Goal: Task Accomplishment & Management: Manage account settings

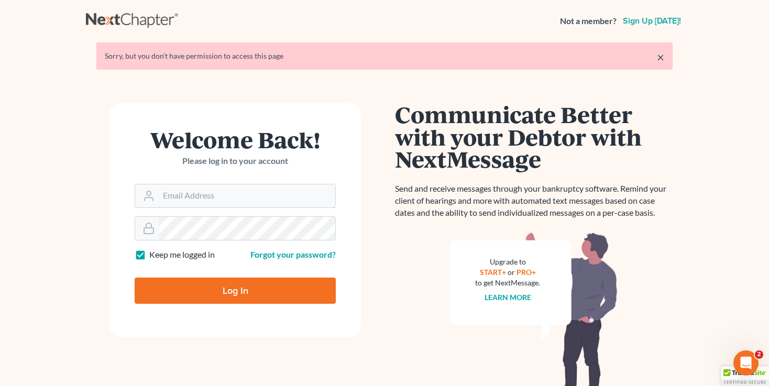
type input "[EMAIL_ADDRESS][DOMAIN_NAME]"
click at [249, 278] on input "Log In" at bounding box center [235, 291] width 201 height 26
type input "Thinking..."
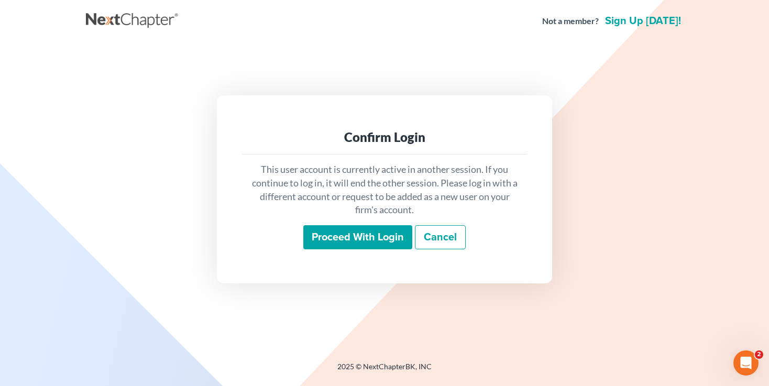
click at [333, 247] on input "Proceed with login" at bounding box center [357, 237] width 109 height 24
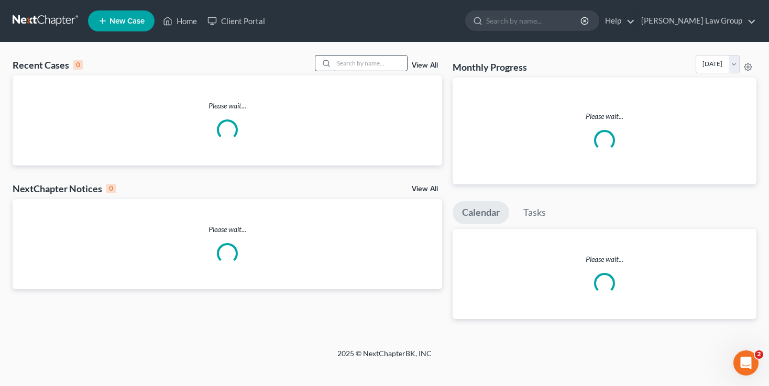
click at [363, 62] on input "search" at bounding box center [370, 63] width 73 height 15
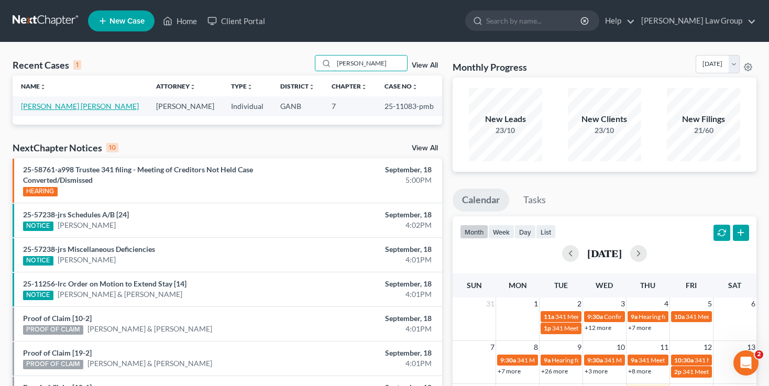
type input "[PERSON_NAME]"
click at [52, 107] on link "[PERSON_NAME] [PERSON_NAME]" at bounding box center [80, 106] width 118 height 9
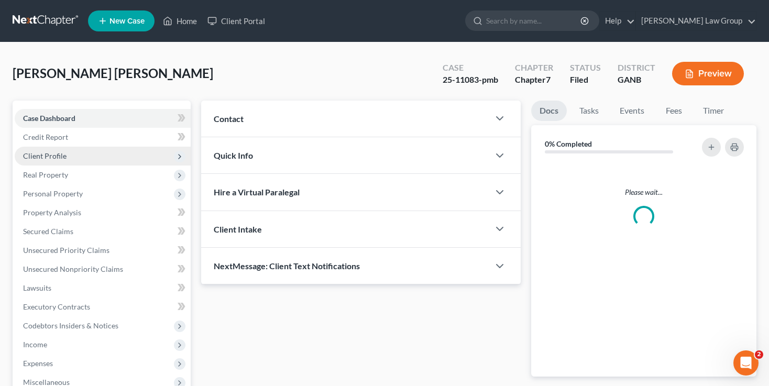
click at [54, 156] on span "Client Profile" at bounding box center [44, 155] width 43 height 9
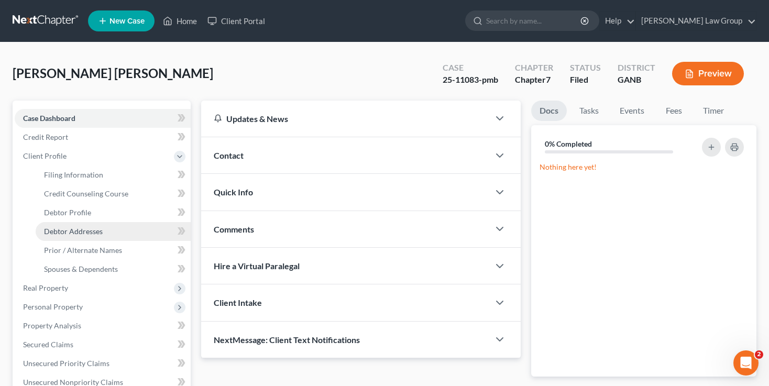
click at [67, 225] on link "Debtor Addresses" at bounding box center [113, 231] width 155 height 19
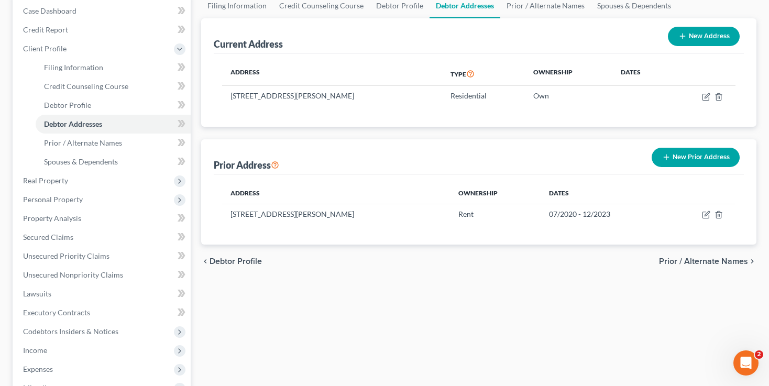
scroll to position [117, 0]
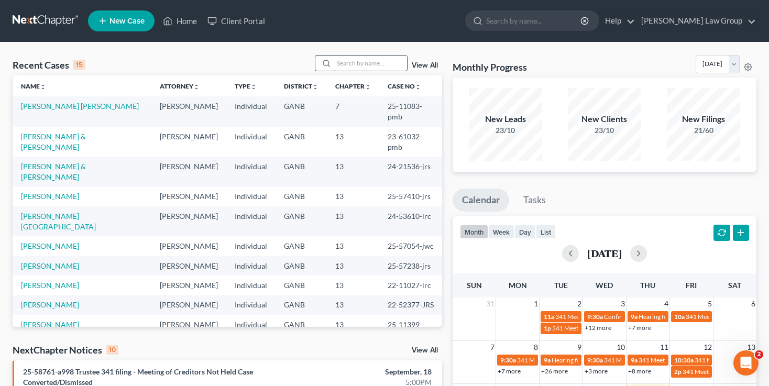
click at [378, 68] on input "search" at bounding box center [370, 63] width 73 height 15
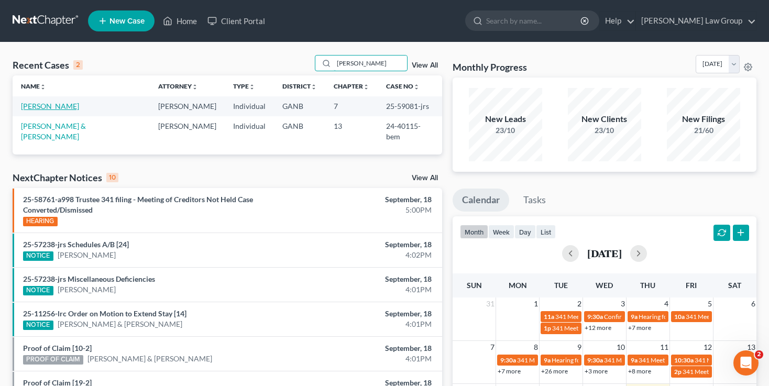
type input "[PERSON_NAME]"
click at [61, 107] on link "[PERSON_NAME]" at bounding box center [50, 106] width 58 height 9
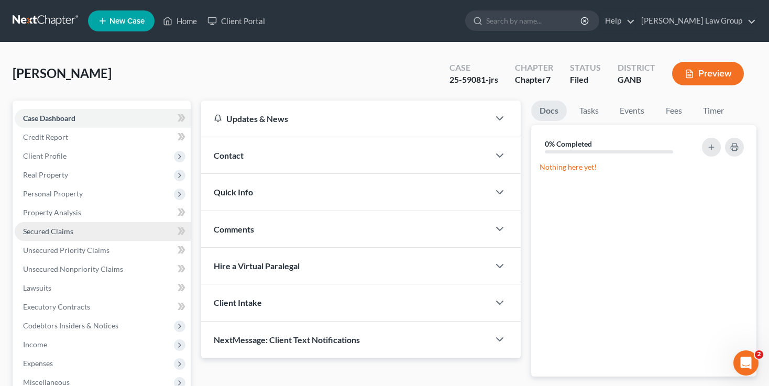
click at [64, 230] on span "Secured Claims" at bounding box center [48, 231] width 50 height 9
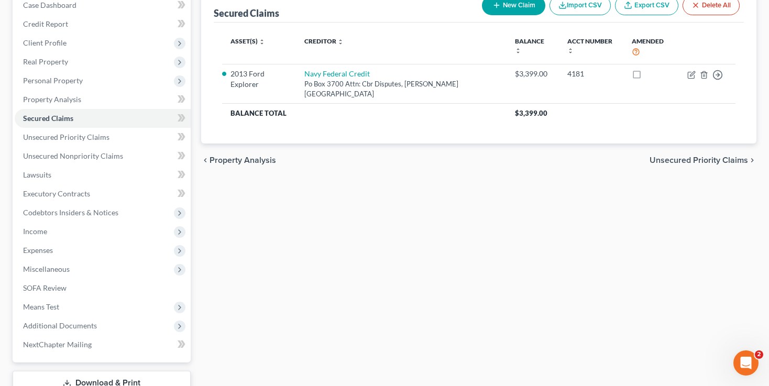
scroll to position [189, 0]
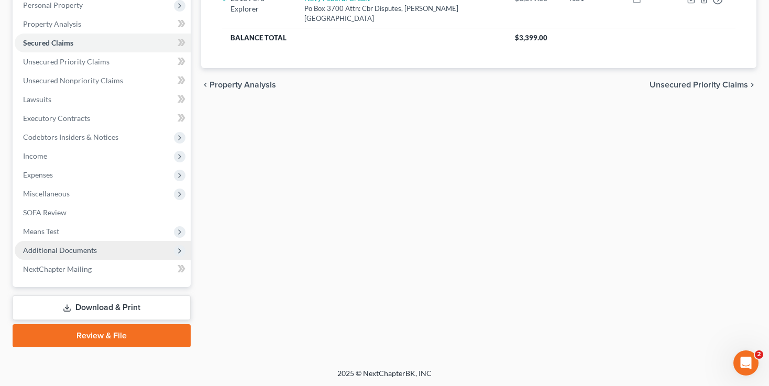
click at [99, 246] on span "Additional Documents" at bounding box center [103, 250] width 176 height 19
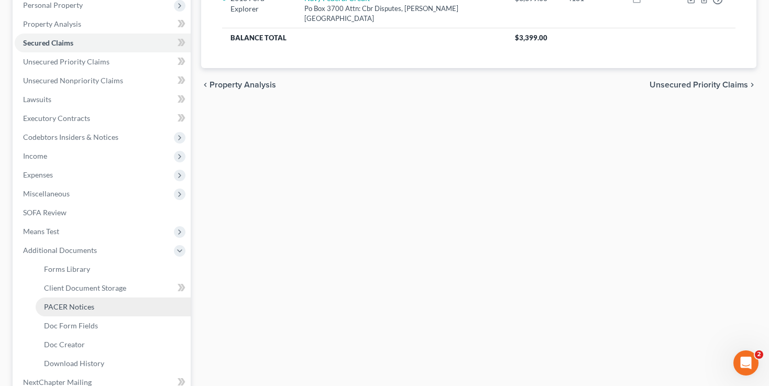
click at [101, 305] on link "PACER Notices" at bounding box center [113, 307] width 155 height 19
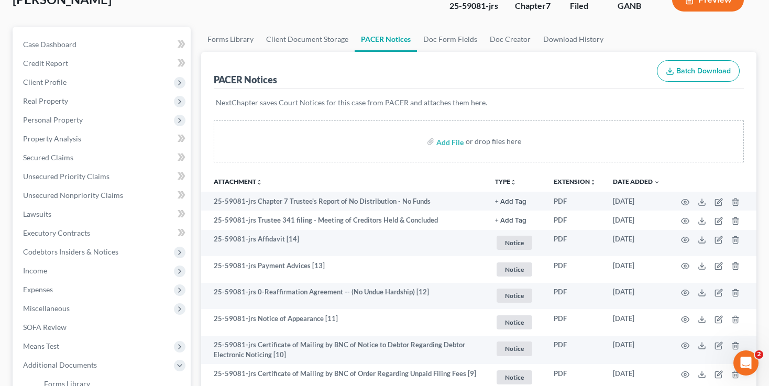
scroll to position [88, 0]
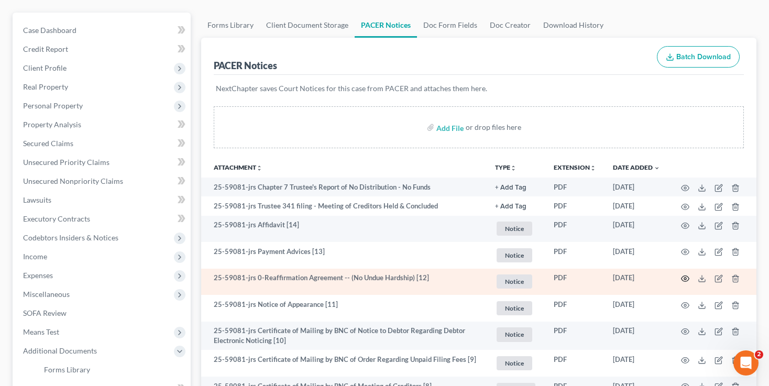
click at [687, 277] on icon "button" at bounding box center [685, 278] width 8 height 8
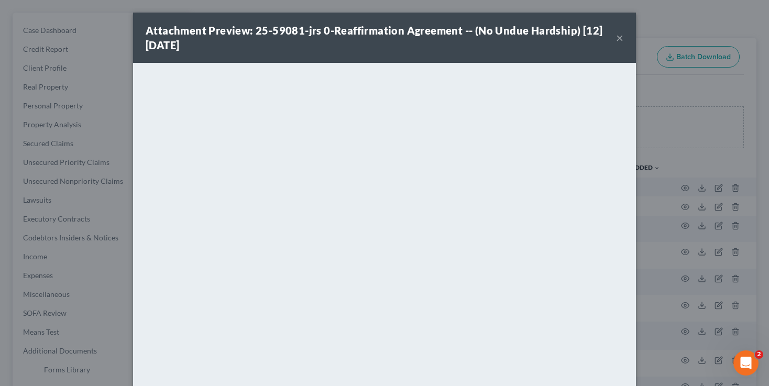
click at [620, 38] on button "×" at bounding box center [619, 37] width 7 height 13
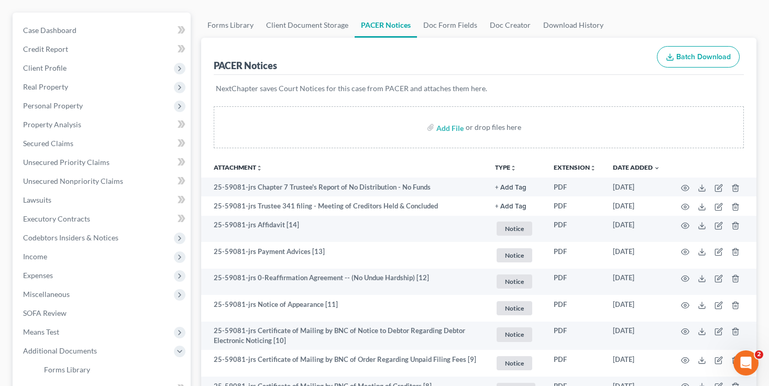
scroll to position [0, 0]
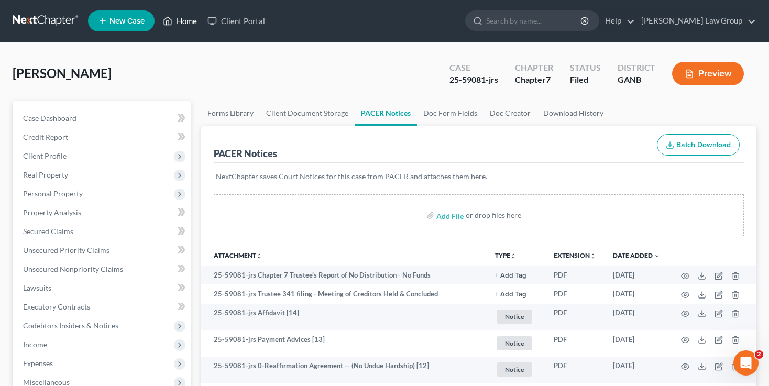
click at [170, 19] on icon at bounding box center [167, 21] width 9 height 13
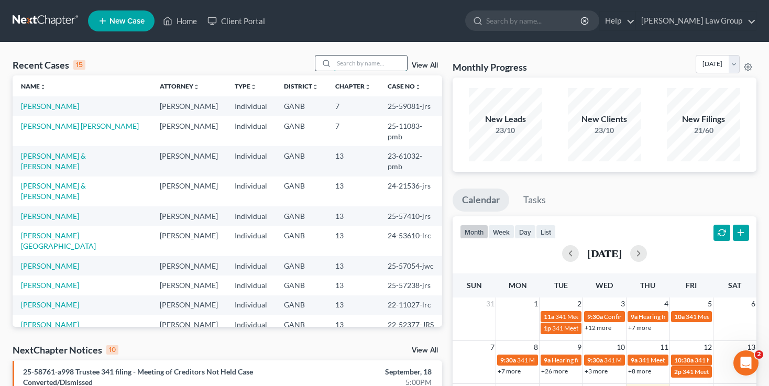
click at [369, 64] on input "search" at bounding box center [370, 63] width 73 height 15
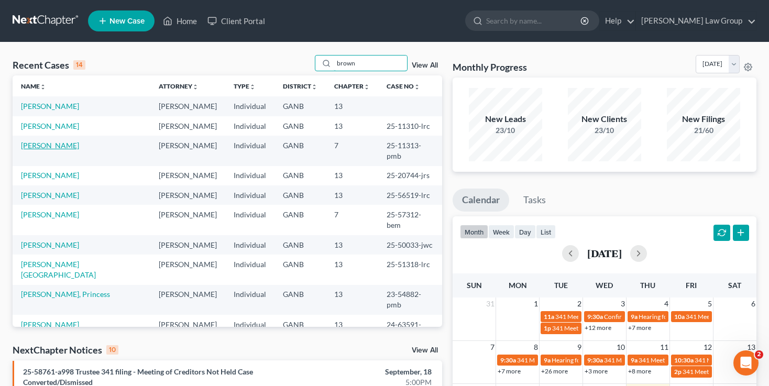
type input "brown"
click at [46, 143] on link "[PERSON_NAME]" at bounding box center [50, 145] width 58 height 9
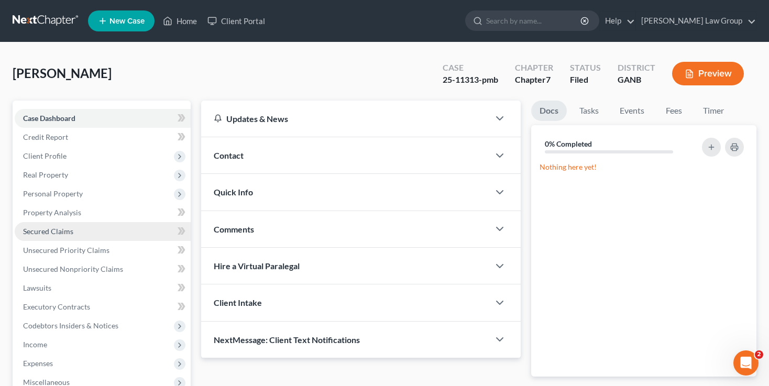
click at [65, 232] on span "Secured Claims" at bounding box center [48, 231] width 50 height 9
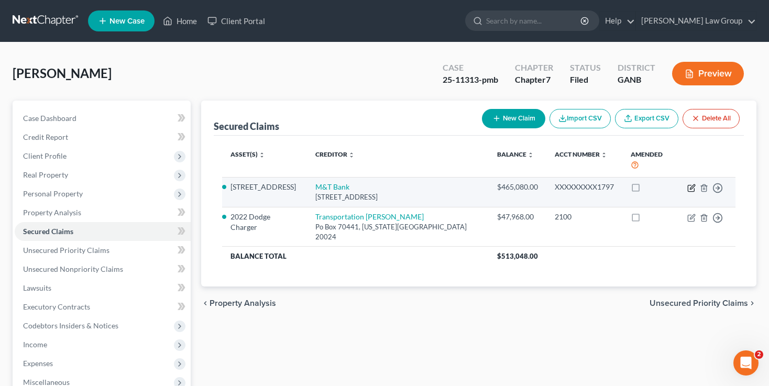
click at [689, 185] on icon "button" at bounding box center [691, 188] width 6 height 6
select select "35"
select select "2"
select select "0"
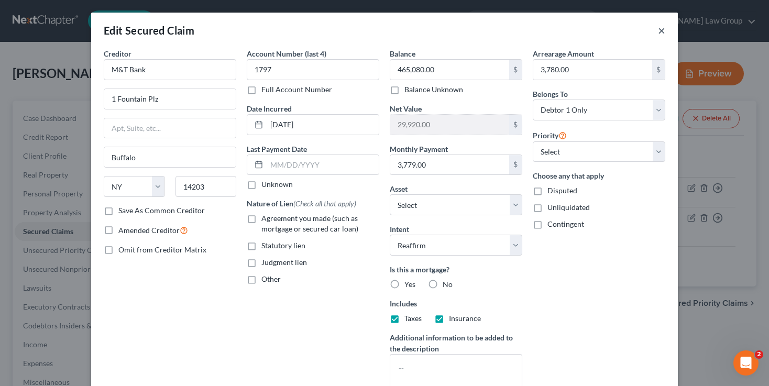
click at [661, 31] on button "×" at bounding box center [661, 30] width 7 height 13
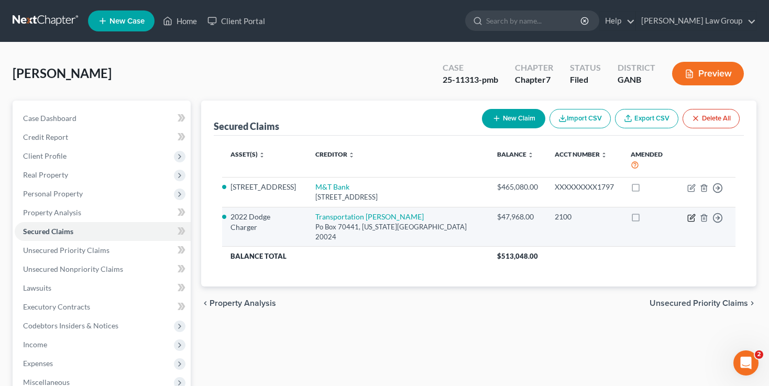
click at [689, 214] on icon "button" at bounding box center [691, 218] width 8 height 8
select select "8"
select select "2"
select select "0"
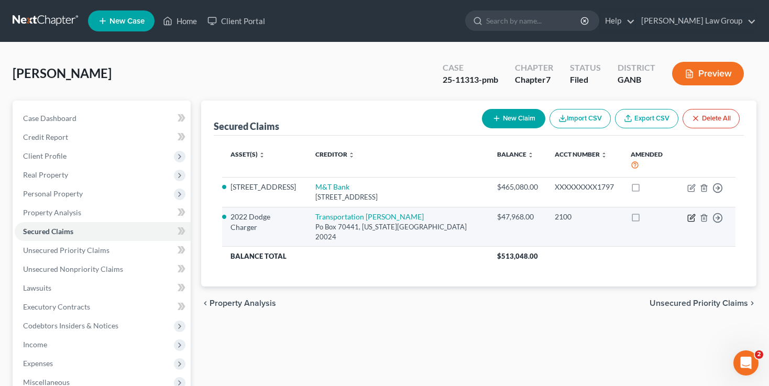
select select "0"
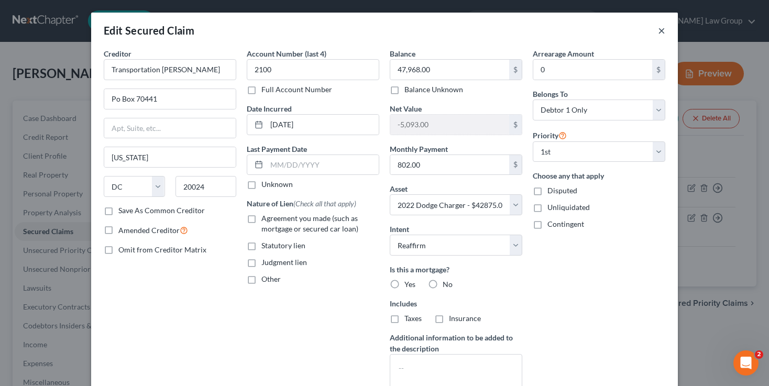
click at [659, 33] on button "×" at bounding box center [661, 30] width 7 height 13
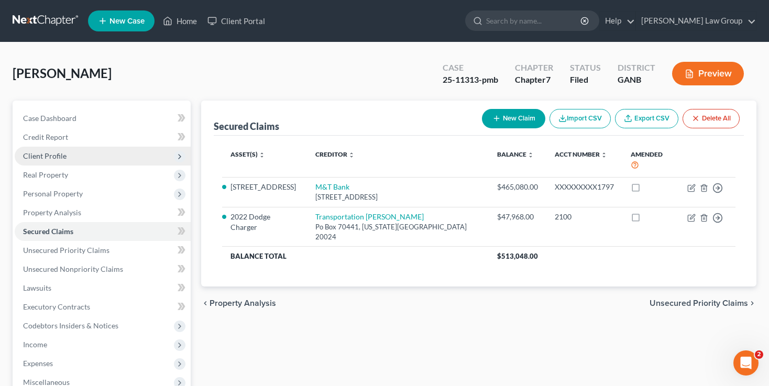
click at [57, 154] on span "Client Profile" at bounding box center [44, 155] width 43 height 9
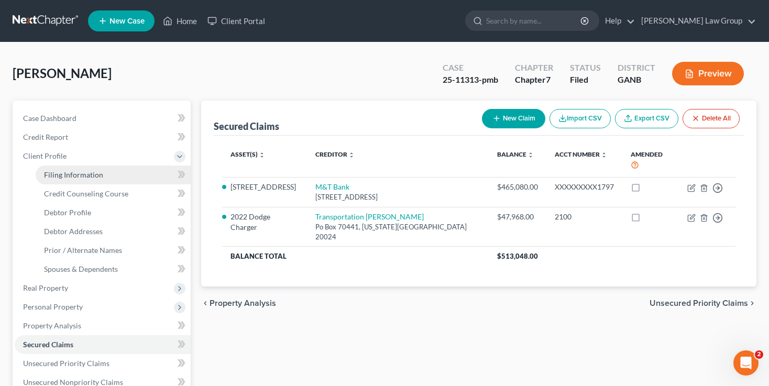
click at [64, 179] on link "Filing Information" at bounding box center [113, 175] width 155 height 19
select select "1"
select select "0"
select select "10"
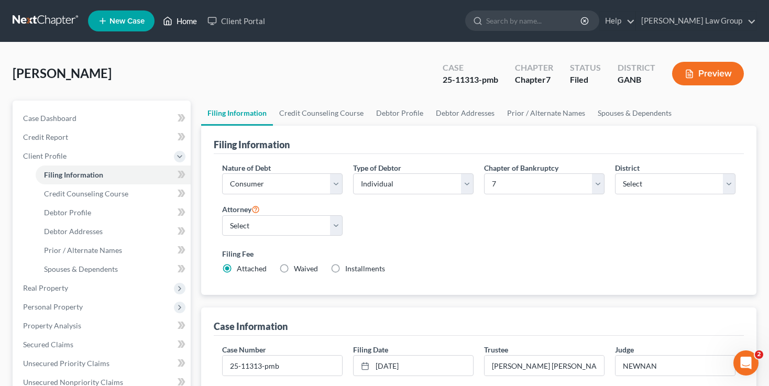
click at [186, 26] on link "Home" at bounding box center [180, 21] width 45 height 19
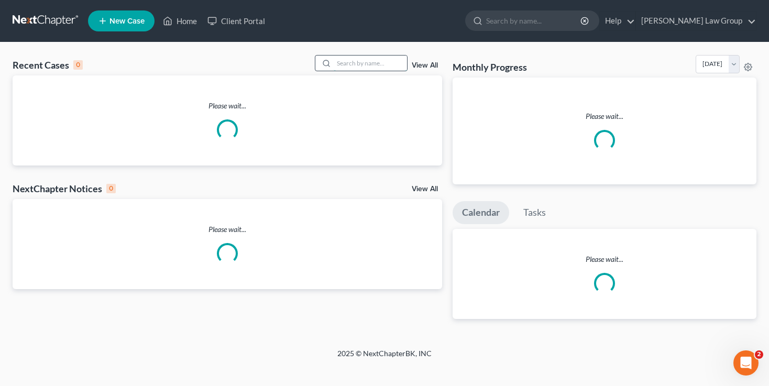
click at [382, 65] on input "search" at bounding box center [370, 63] width 73 height 15
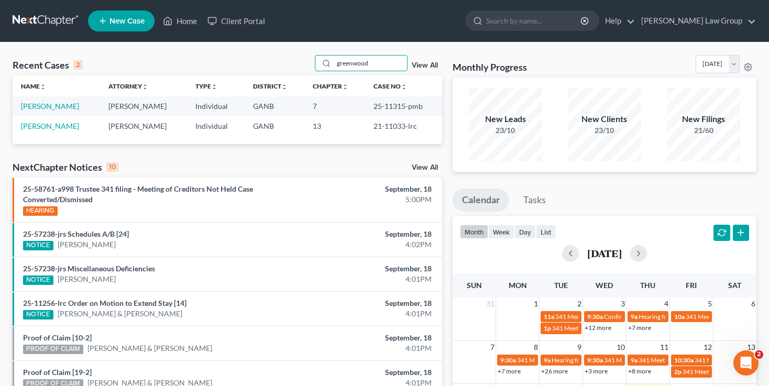
type input "greenwood"
click at [57, 105] on link "[PERSON_NAME]" at bounding box center [50, 106] width 58 height 9
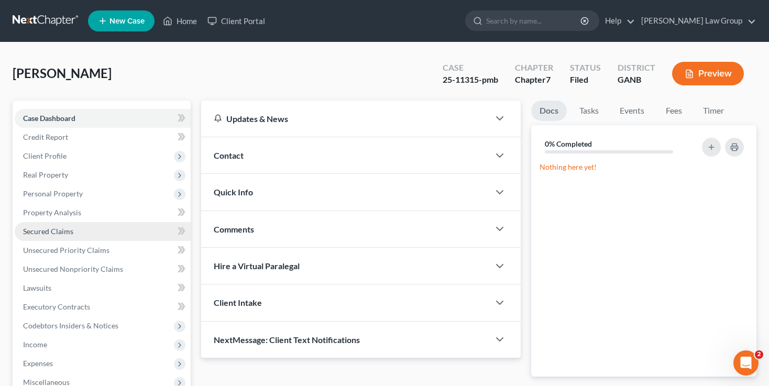
click at [81, 227] on link "Secured Claims" at bounding box center [103, 231] width 176 height 19
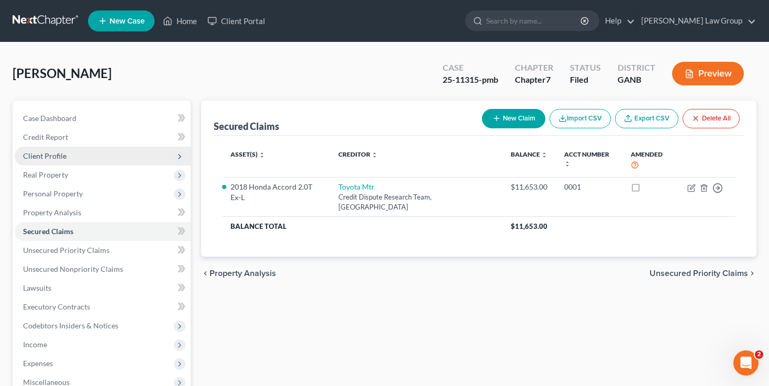
click at [75, 155] on span "Client Profile" at bounding box center [103, 156] width 176 height 19
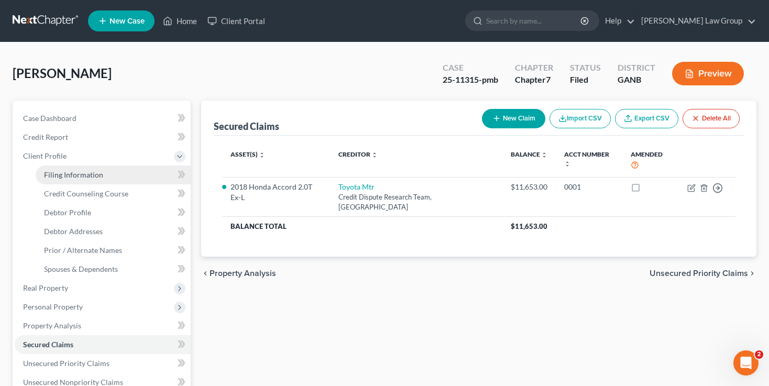
click at [80, 173] on span "Filing Information" at bounding box center [73, 174] width 59 height 9
select select "1"
select select "0"
select select "19"
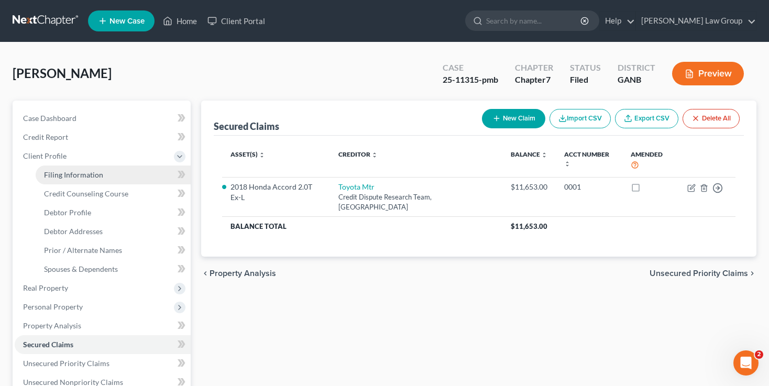
select select "0"
select select "10"
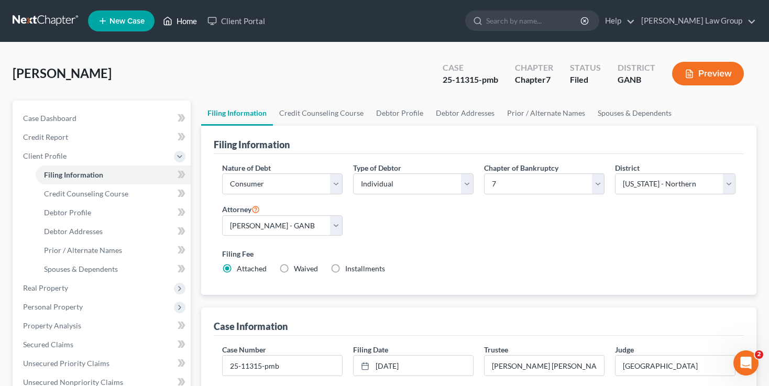
click at [174, 17] on link "Home" at bounding box center [180, 21] width 45 height 19
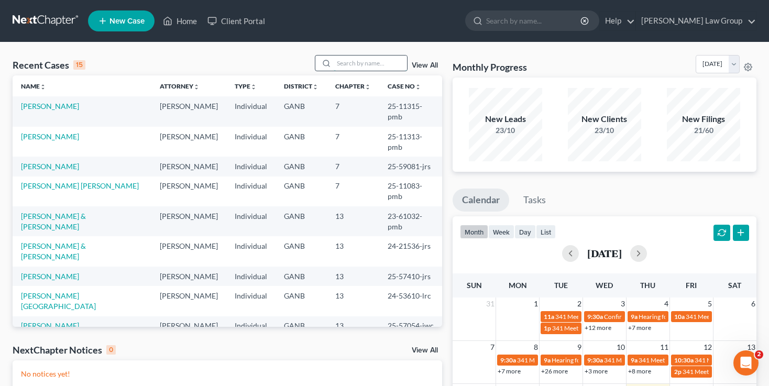
click at [376, 65] on input "search" at bounding box center [370, 63] width 73 height 15
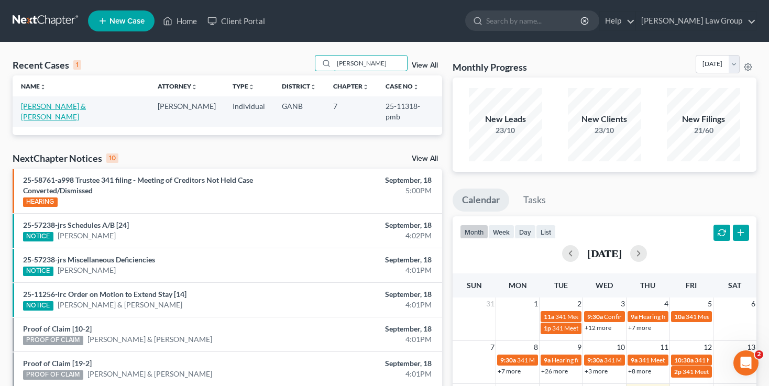
type input "[PERSON_NAME]"
click at [53, 108] on link "[PERSON_NAME] & [PERSON_NAME]" at bounding box center [53, 111] width 65 height 19
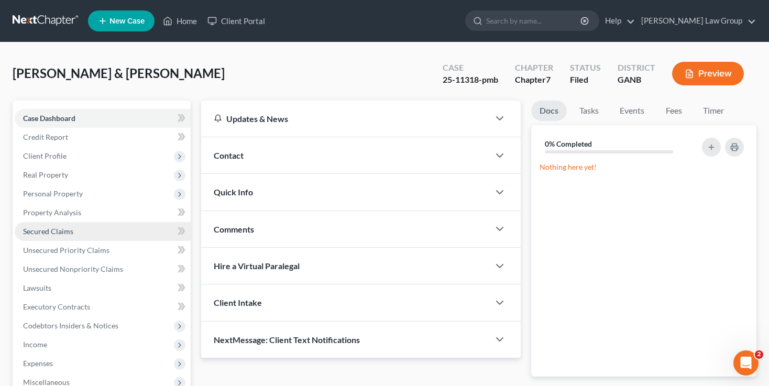
click at [62, 231] on span "Secured Claims" at bounding box center [48, 231] width 50 height 9
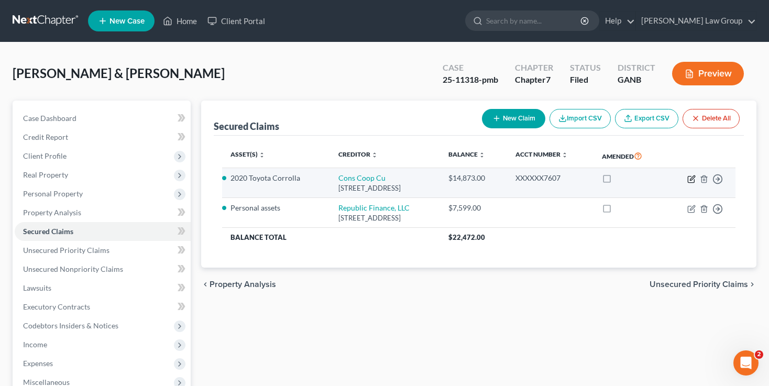
click at [691, 180] on icon "button" at bounding box center [691, 179] width 8 height 8
select select "14"
select select "5"
select select "2"
select select "0"
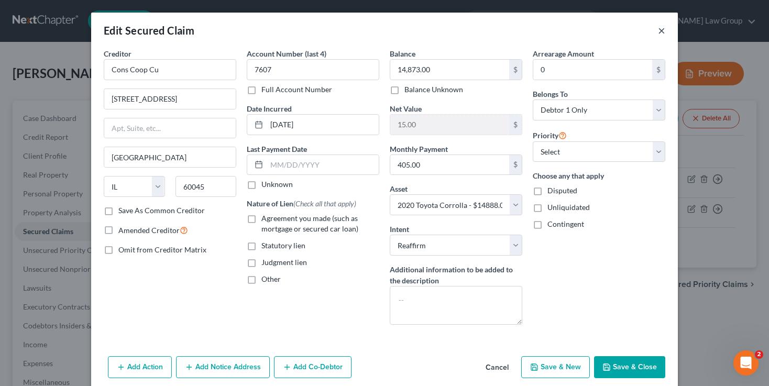
click at [659, 30] on button "×" at bounding box center [661, 30] width 7 height 13
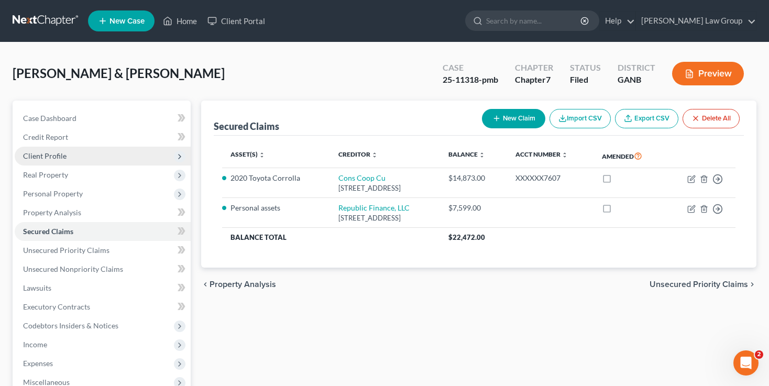
click at [108, 157] on span "Client Profile" at bounding box center [103, 156] width 176 height 19
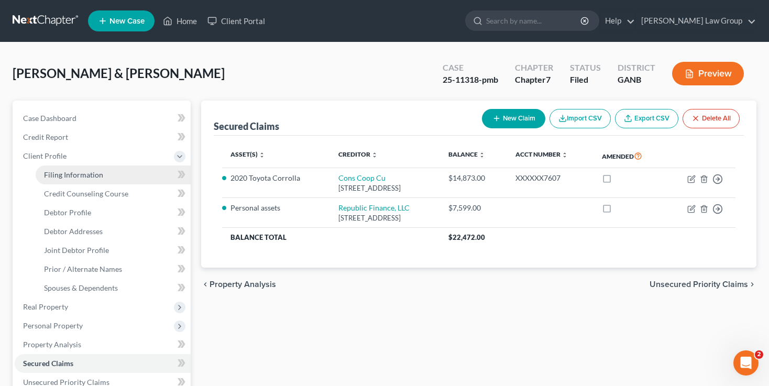
click at [115, 172] on link "Filing Information" at bounding box center [113, 175] width 155 height 19
select select "1"
select select "0"
select select "19"
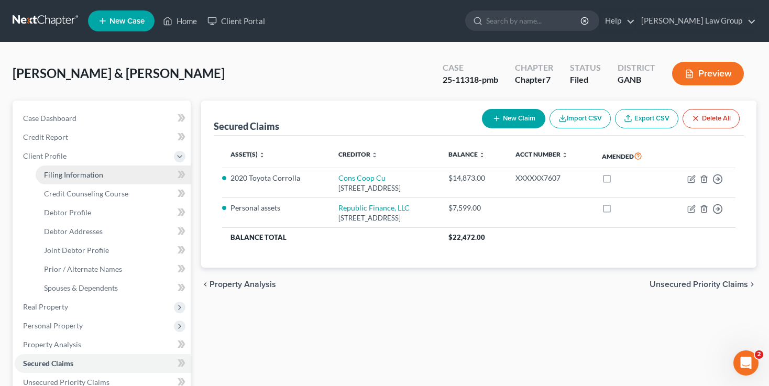
select select "0"
select select "10"
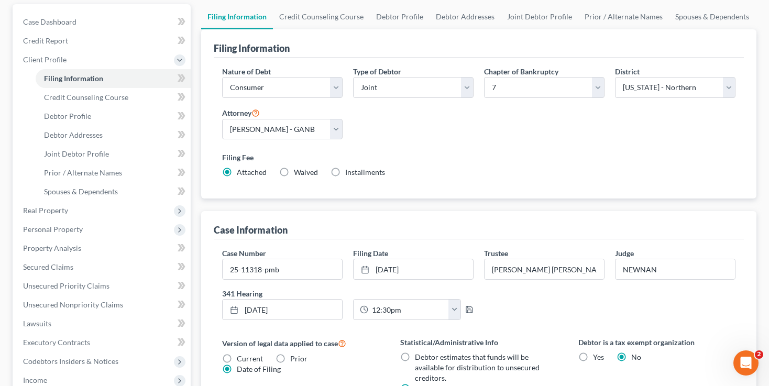
scroll to position [108, 0]
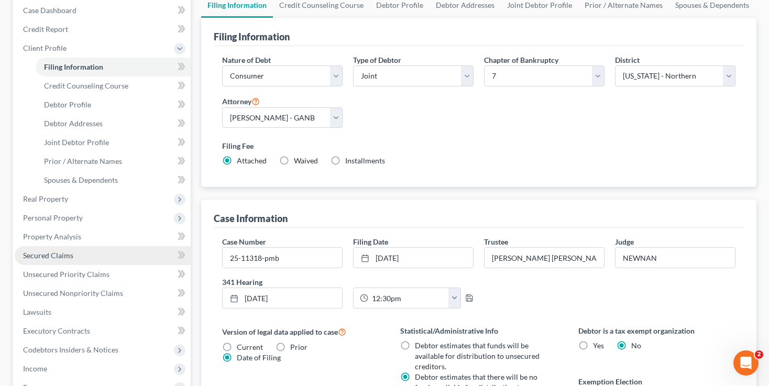
click at [96, 260] on link "Secured Claims" at bounding box center [103, 255] width 176 height 19
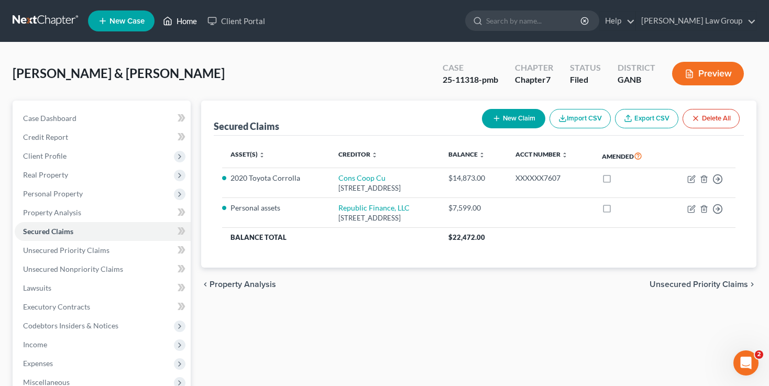
click at [187, 18] on link "Home" at bounding box center [180, 21] width 45 height 19
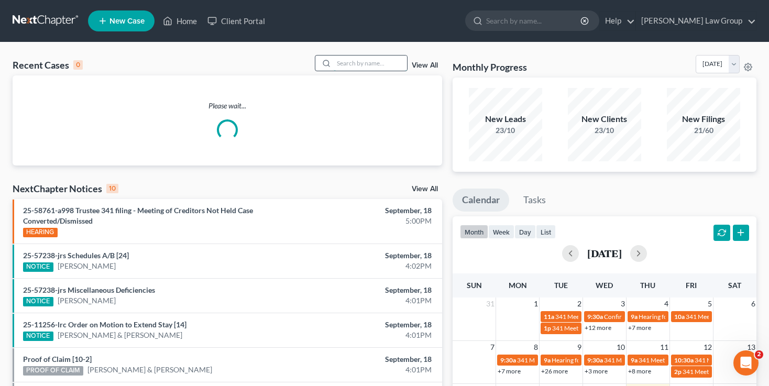
click at [357, 65] on input "search" at bounding box center [370, 63] width 73 height 15
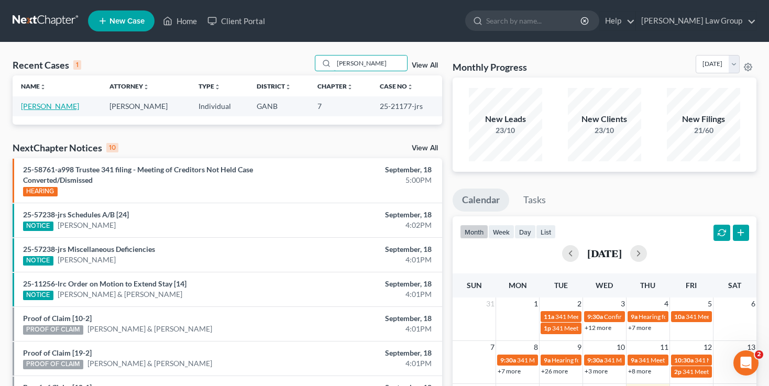
type input "[PERSON_NAME]"
click at [41, 108] on link "[PERSON_NAME]" at bounding box center [50, 106] width 58 height 9
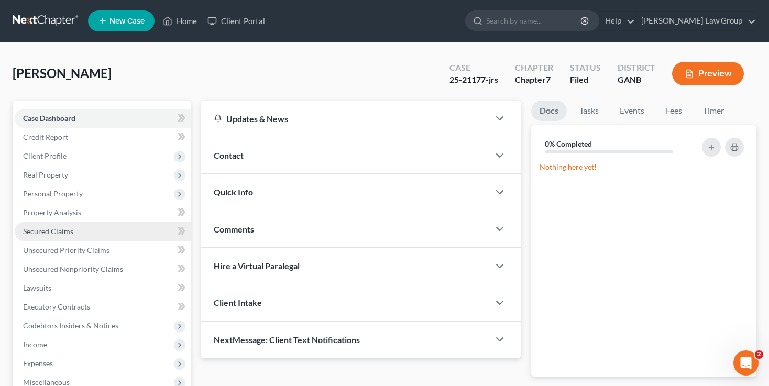
click at [70, 234] on span "Secured Claims" at bounding box center [48, 231] width 50 height 9
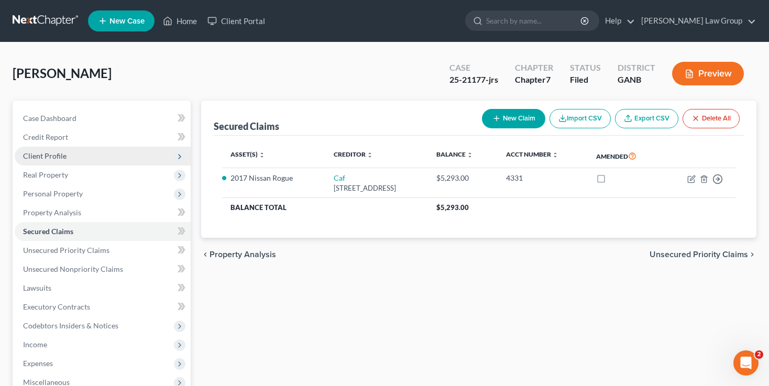
click at [91, 153] on span "Client Profile" at bounding box center [103, 156] width 176 height 19
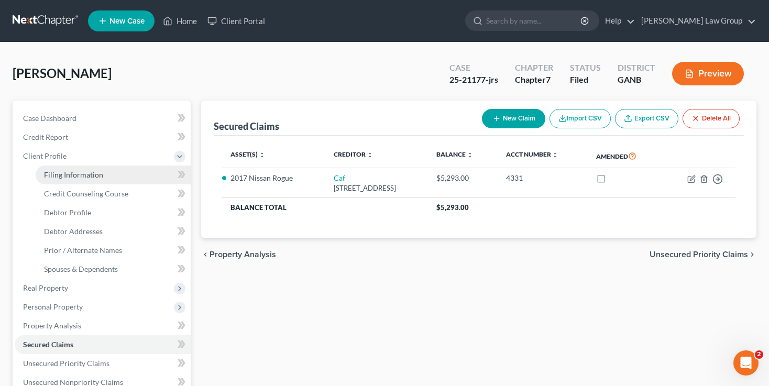
click at [91, 170] on span "Filing Information" at bounding box center [73, 174] width 59 height 9
select select "1"
select select "0"
select select "19"
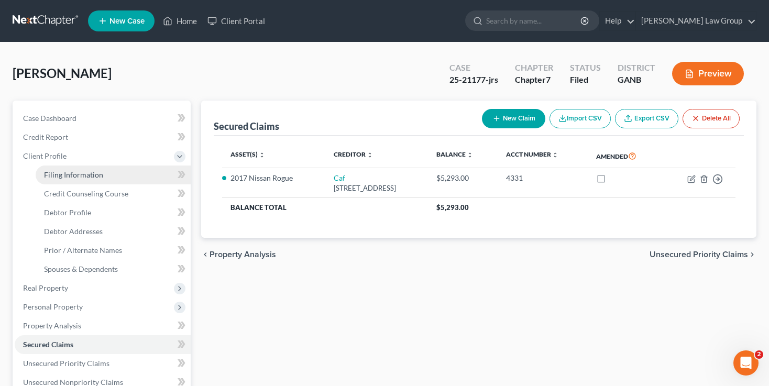
select select "0"
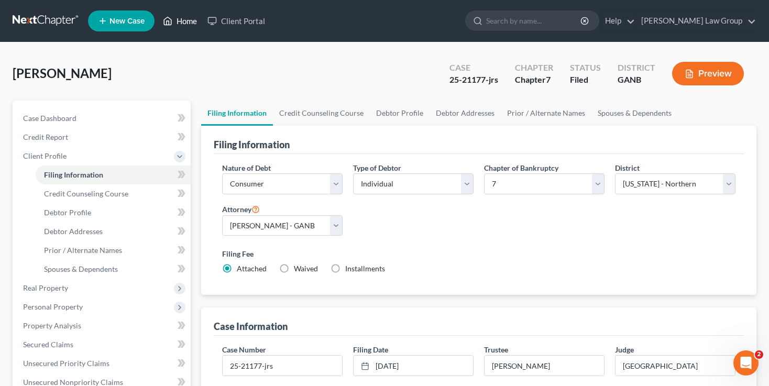
click at [183, 21] on link "Home" at bounding box center [180, 21] width 45 height 19
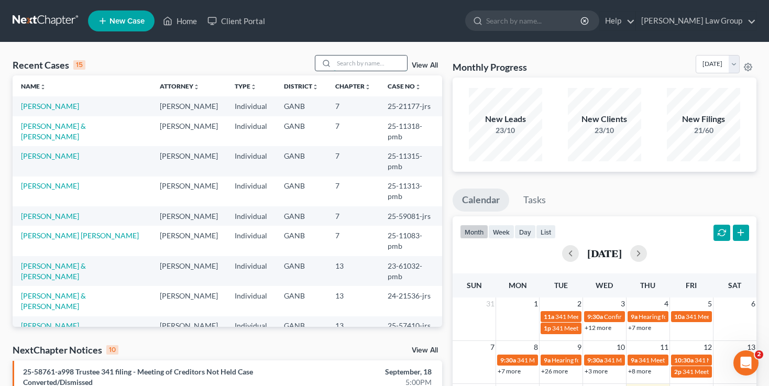
click at [357, 63] on input "search" at bounding box center [370, 63] width 73 height 15
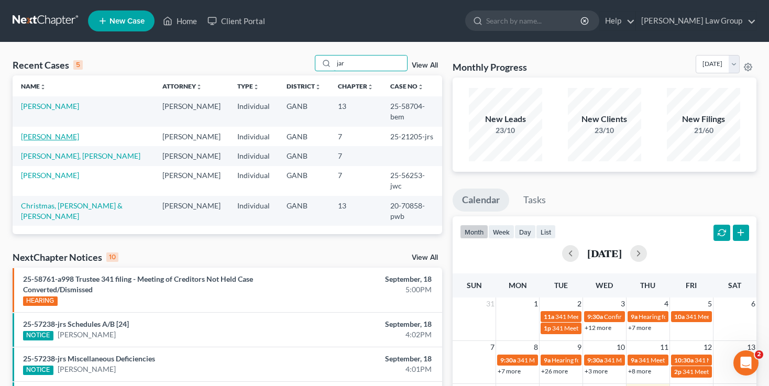
type input "jar"
click at [39, 132] on link "[PERSON_NAME]" at bounding box center [50, 136] width 58 height 9
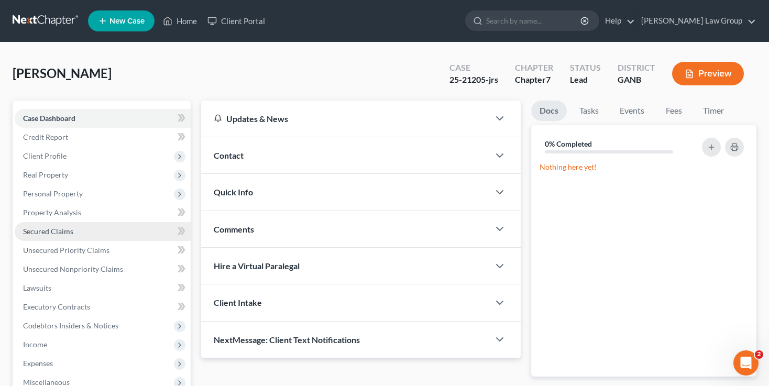
click at [65, 222] on link "Secured Claims" at bounding box center [103, 231] width 176 height 19
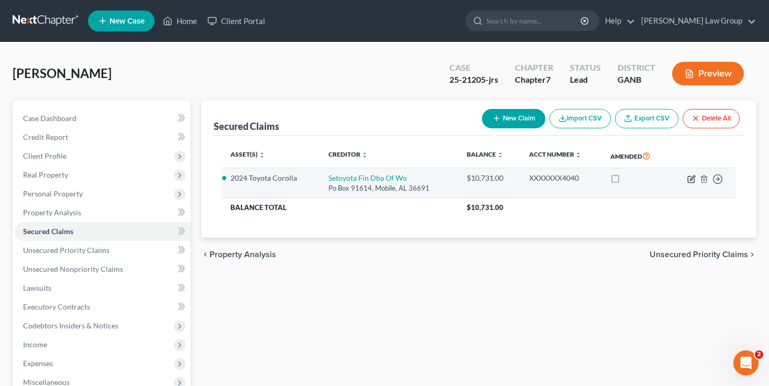
click at [689, 177] on icon "button" at bounding box center [691, 179] width 8 height 8
select select "0"
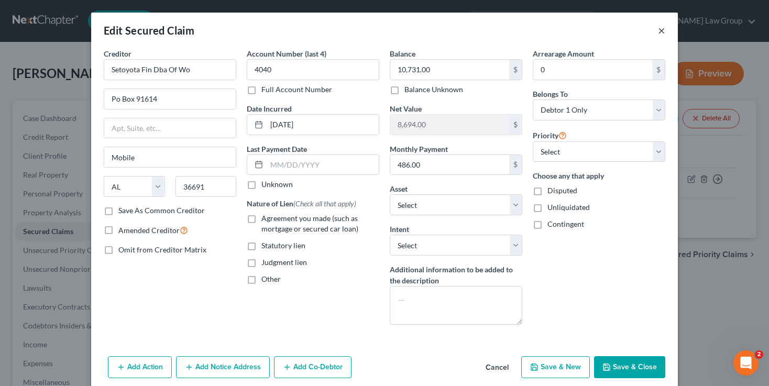
click at [660, 29] on button "×" at bounding box center [661, 30] width 7 height 13
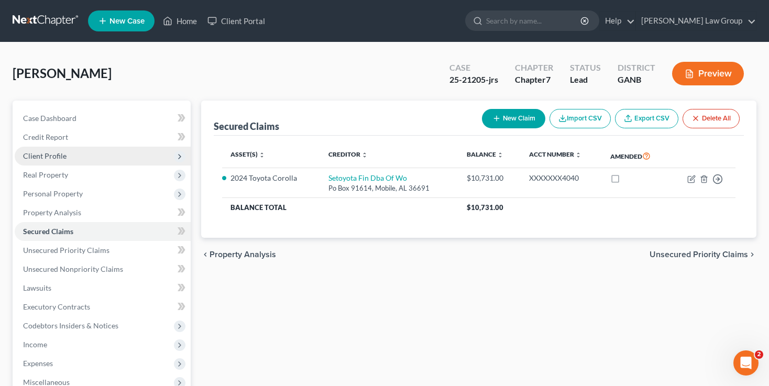
click at [84, 156] on span "Client Profile" at bounding box center [103, 156] width 176 height 19
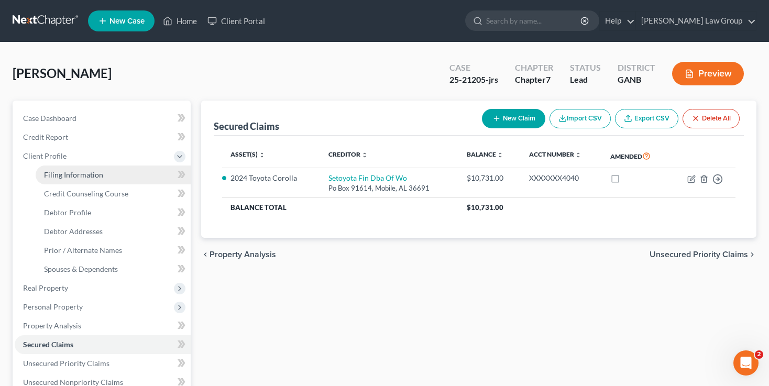
click at [84, 178] on span "Filing Information" at bounding box center [73, 174] width 59 height 9
select select "1"
select select "0"
select select "19"
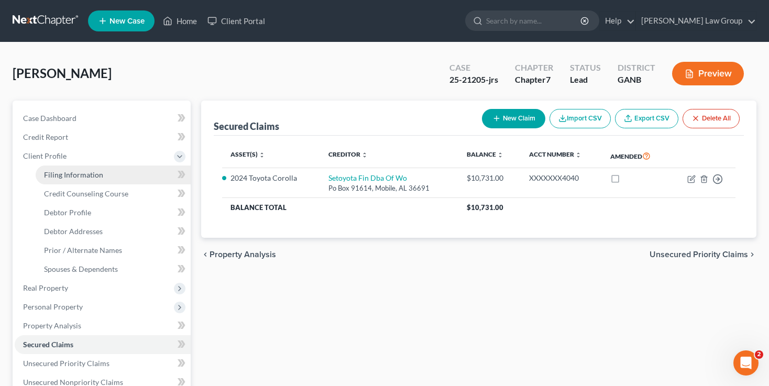
select select "0"
select select "10"
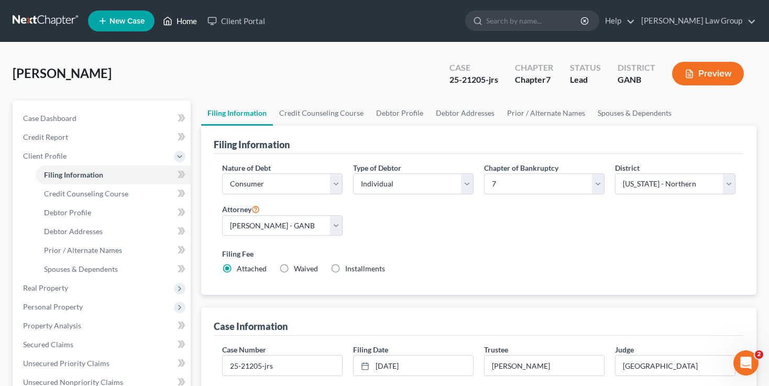
click at [182, 24] on link "Home" at bounding box center [180, 21] width 45 height 19
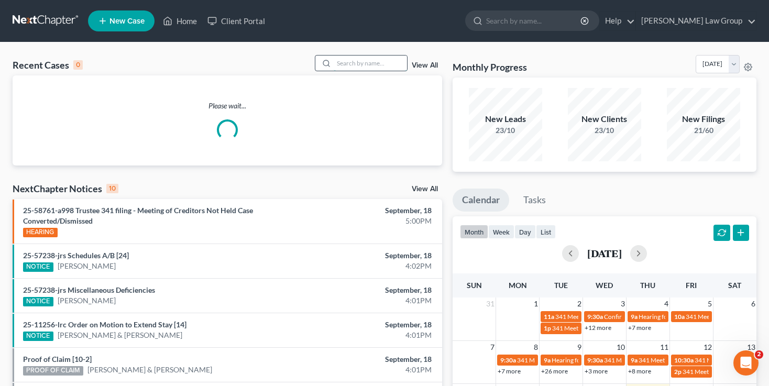
click at [378, 63] on input "search" at bounding box center [370, 63] width 73 height 15
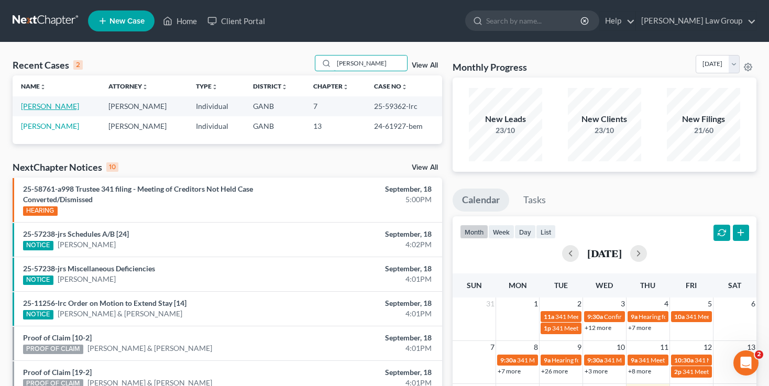
type input "[PERSON_NAME]"
click at [30, 109] on link "[PERSON_NAME]" at bounding box center [50, 106] width 58 height 9
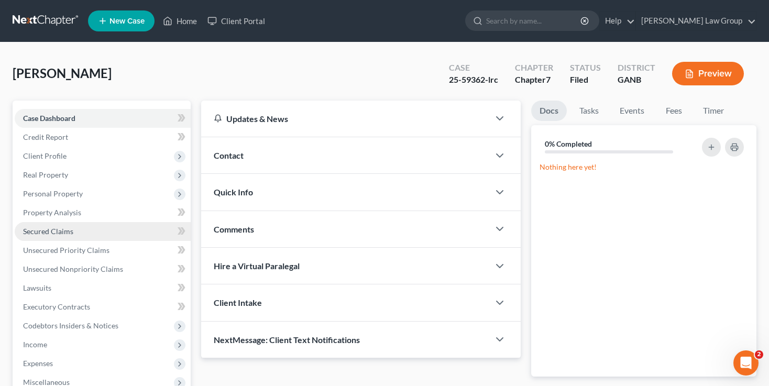
click at [46, 222] on link "Secured Claims" at bounding box center [103, 231] width 176 height 19
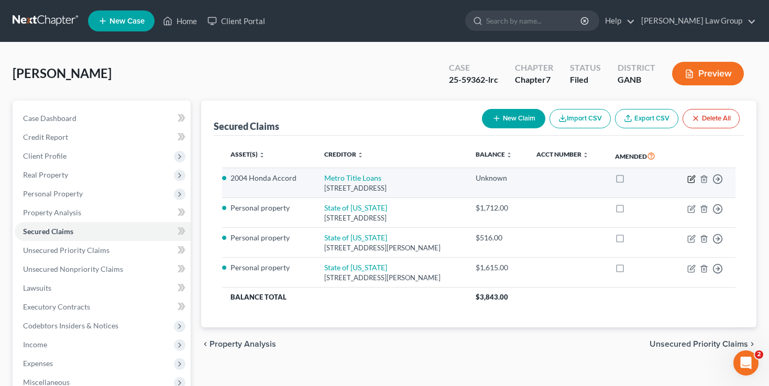
click at [695, 175] on icon "button" at bounding box center [692, 177] width 5 height 5
select select "10"
select select "2"
select select "0"
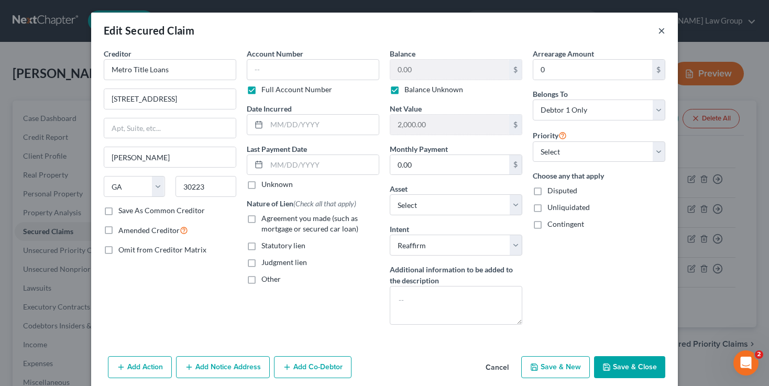
click at [662, 31] on button "×" at bounding box center [661, 30] width 7 height 13
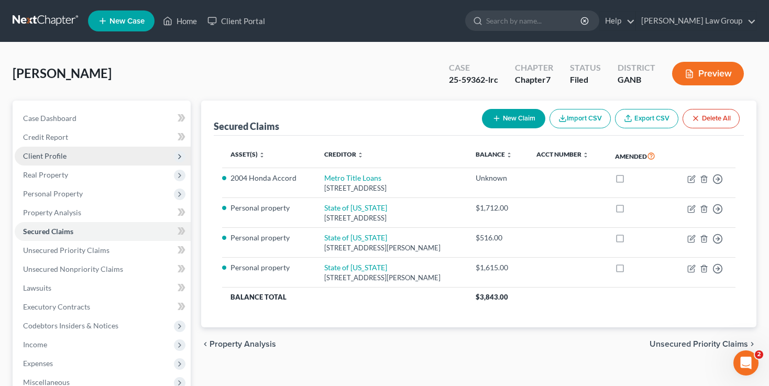
click at [39, 159] on span "Client Profile" at bounding box center [44, 155] width 43 height 9
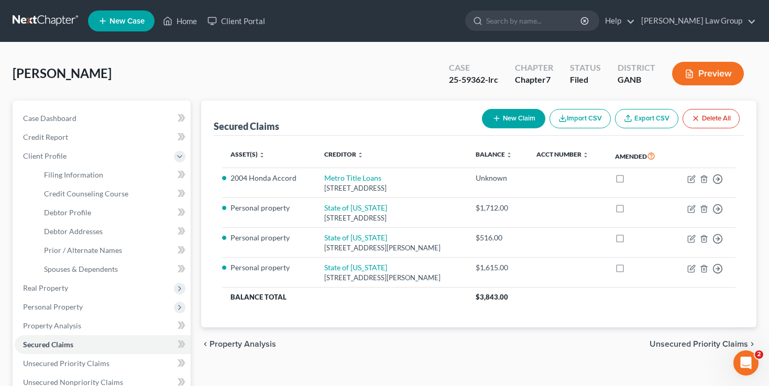
click at [39, 182] on li "Filing Information" at bounding box center [113, 175] width 155 height 19
click at [49, 178] on span "Filing Information" at bounding box center [73, 174] width 59 height 9
select select "1"
select select "0"
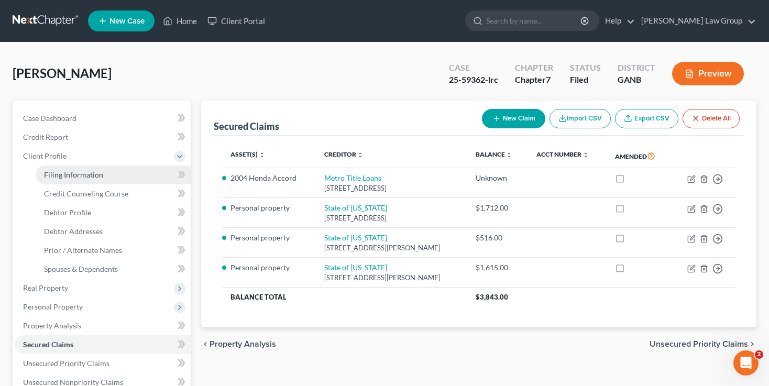
select select "19"
select select "0"
select select "10"
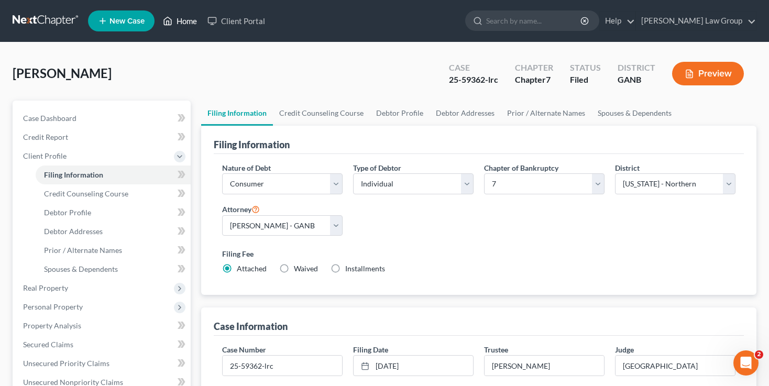
click at [186, 16] on link "Home" at bounding box center [180, 21] width 45 height 19
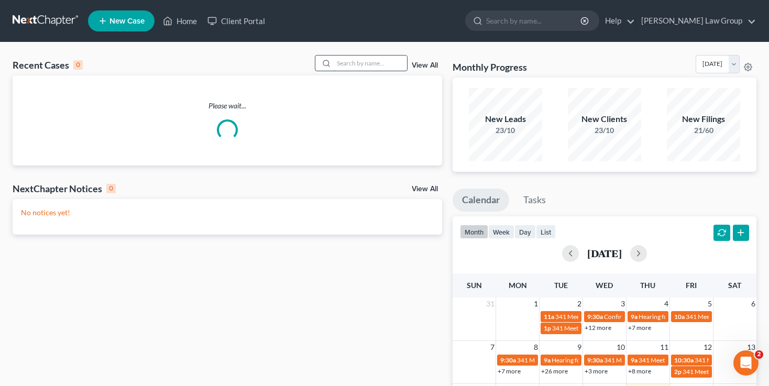
click at [372, 61] on input "search" at bounding box center [370, 63] width 73 height 15
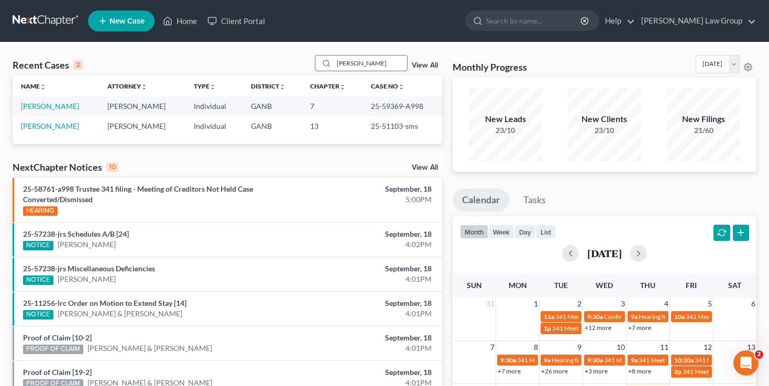
type input "[PERSON_NAME]"
click at [59, 109] on link "[PERSON_NAME]" at bounding box center [50, 106] width 58 height 9
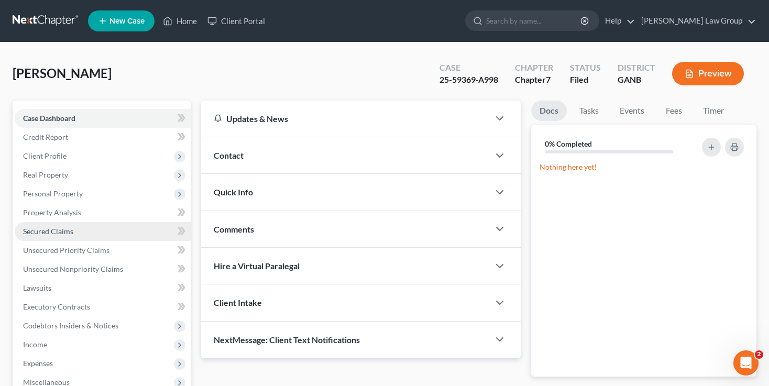
click at [60, 227] on span "Secured Claims" at bounding box center [48, 231] width 50 height 9
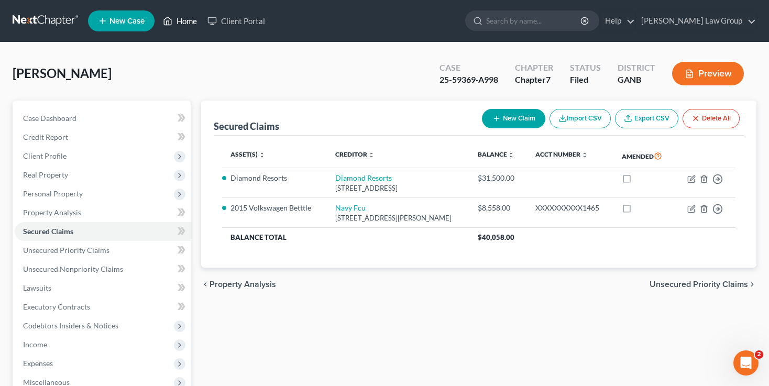
click at [178, 19] on link "Home" at bounding box center [180, 21] width 45 height 19
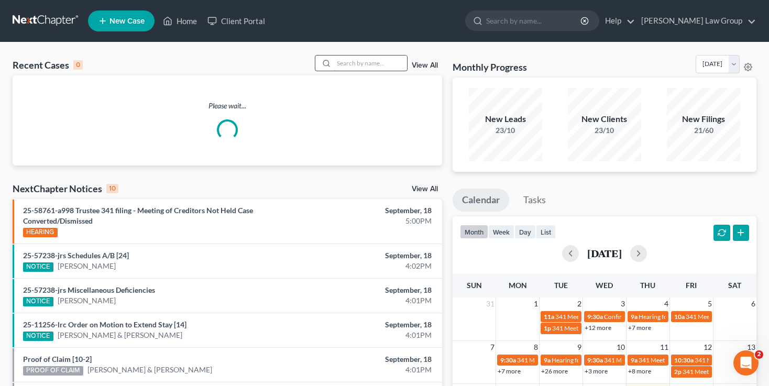
click at [386, 65] on input "search" at bounding box center [370, 63] width 73 height 15
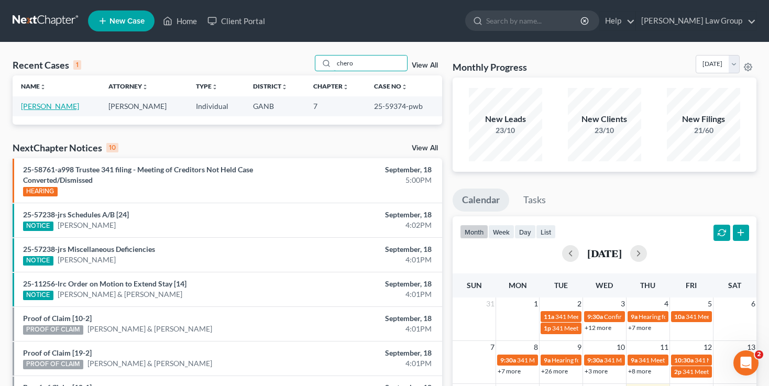
type input "chero"
click at [53, 106] on link "[PERSON_NAME]" at bounding box center [50, 106] width 58 height 9
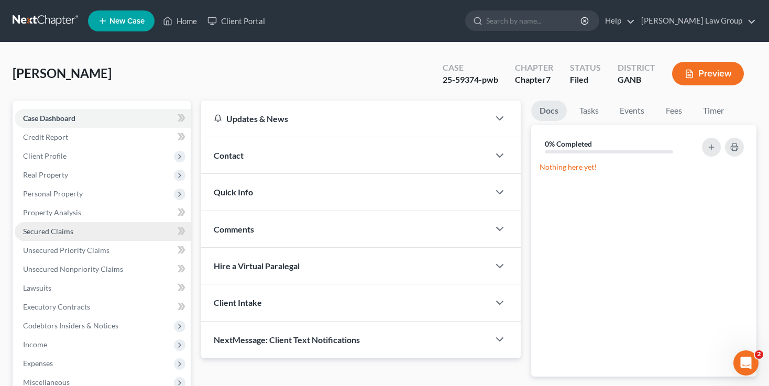
click at [84, 223] on link "Secured Claims" at bounding box center [103, 231] width 176 height 19
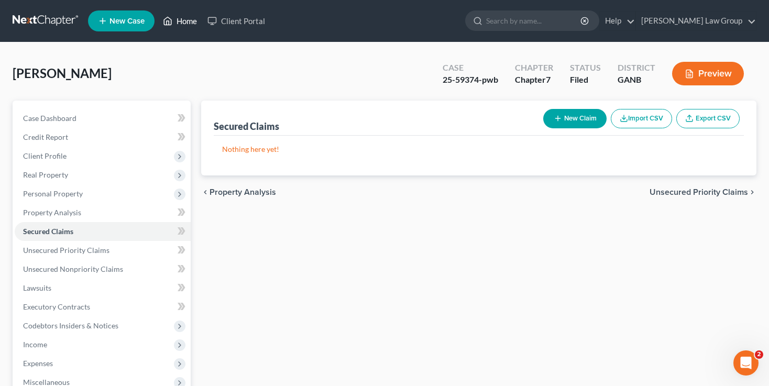
click at [186, 24] on link "Home" at bounding box center [180, 21] width 45 height 19
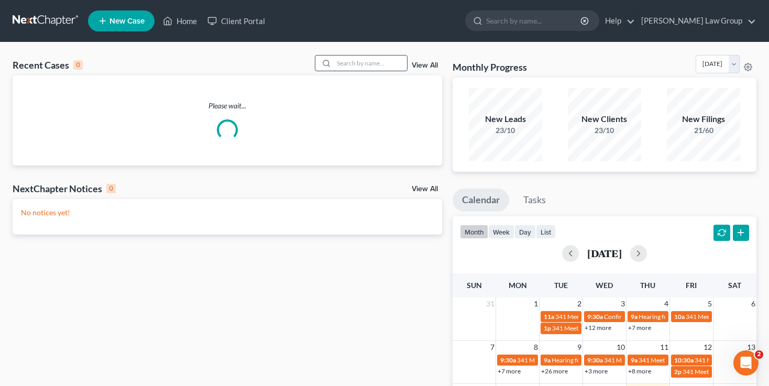
click at [351, 67] on input "search" at bounding box center [370, 63] width 73 height 15
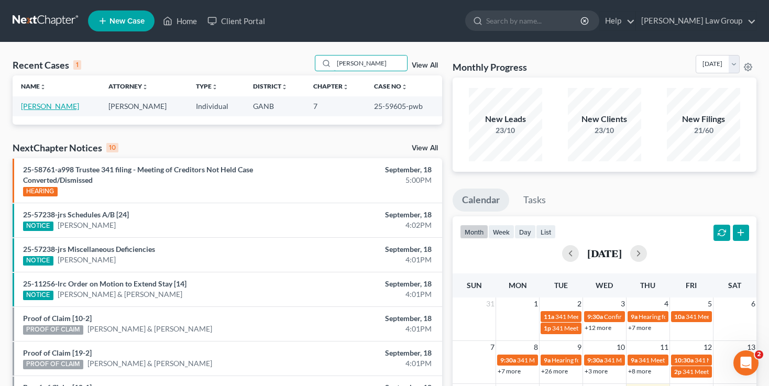
type input "[PERSON_NAME]"
click at [35, 106] on link "[PERSON_NAME]" at bounding box center [50, 106] width 58 height 9
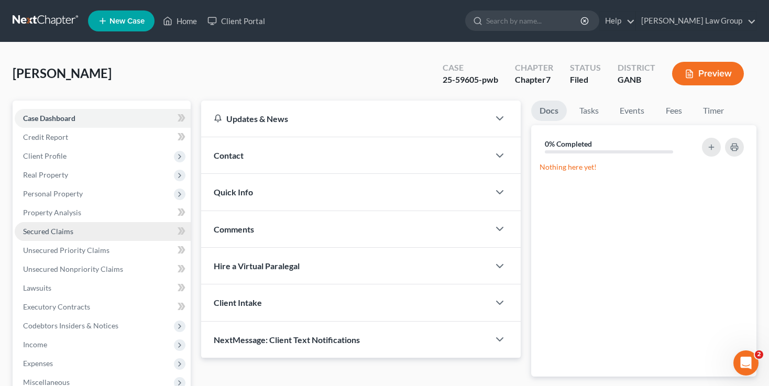
click at [54, 225] on link "Secured Claims" at bounding box center [103, 231] width 176 height 19
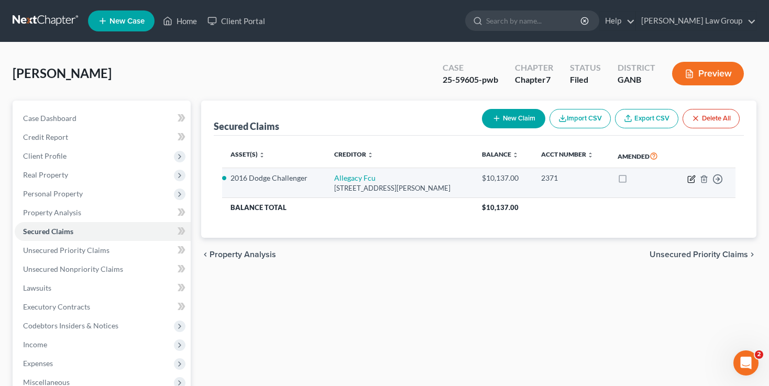
click at [691, 180] on icon "button" at bounding box center [692, 177] width 5 height 5
select select "28"
select select "2"
select select "0"
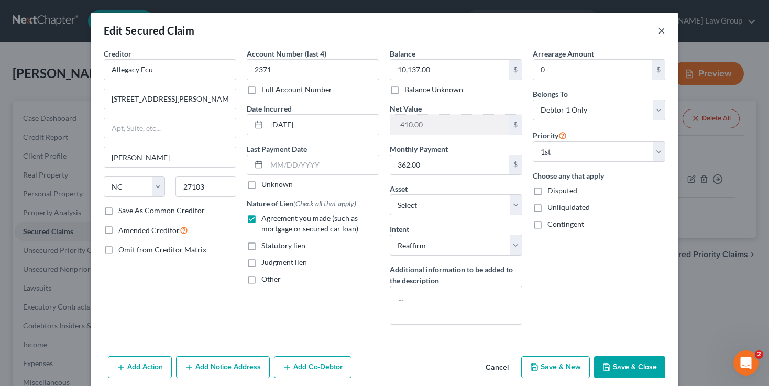
click at [661, 32] on button "×" at bounding box center [661, 30] width 7 height 13
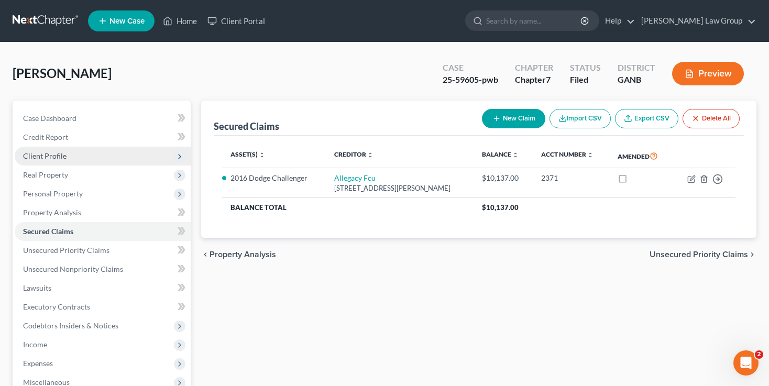
click at [79, 160] on span "Client Profile" at bounding box center [103, 156] width 176 height 19
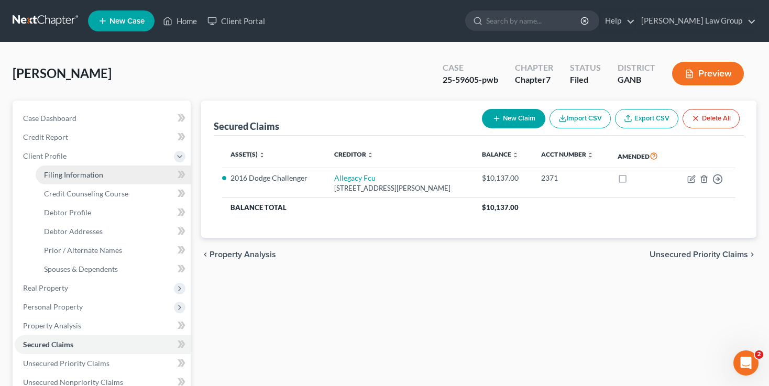
click at [80, 171] on span "Filing Information" at bounding box center [73, 174] width 59 height 9
select select "1"
select select "0"
select select "19"
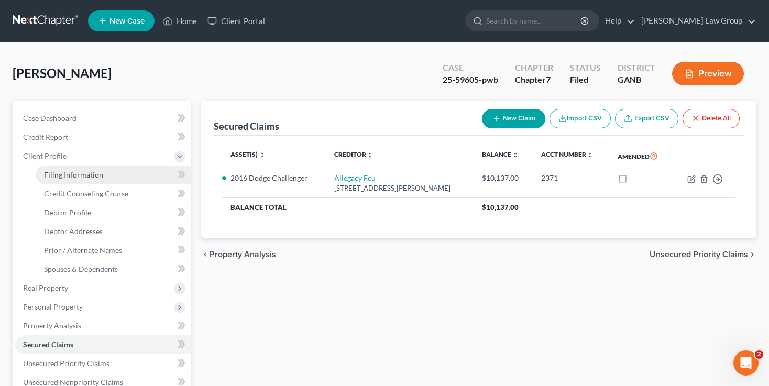
select select "0"
select select "10"
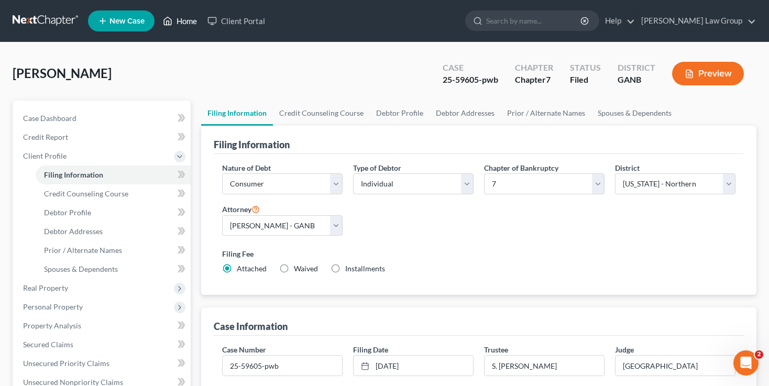
click at [178, 23] on link "Home" at bounding box center [180, 21] width 45 height 19
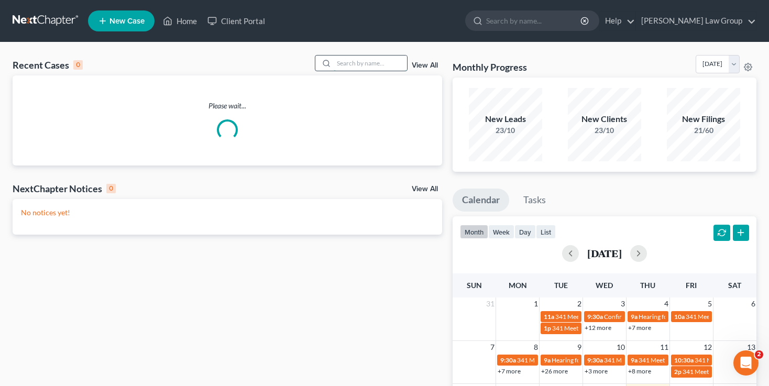
click at [366, 65] on input "search" at bounding box center [370, 63] width 73 height 15
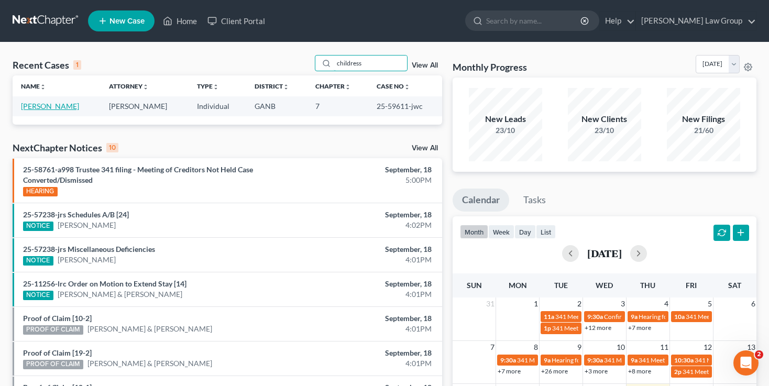
type input "childress"
click at [42, 109] on link "[PERSON_NAME]" at bounding box center [50, 106] width 58 height 9
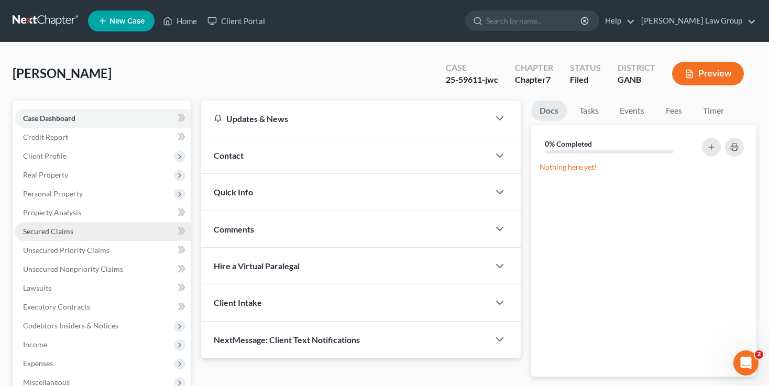
click at [88, 227] on link "Secured Claims" at bounding box center [103, 231] width 176 height 19
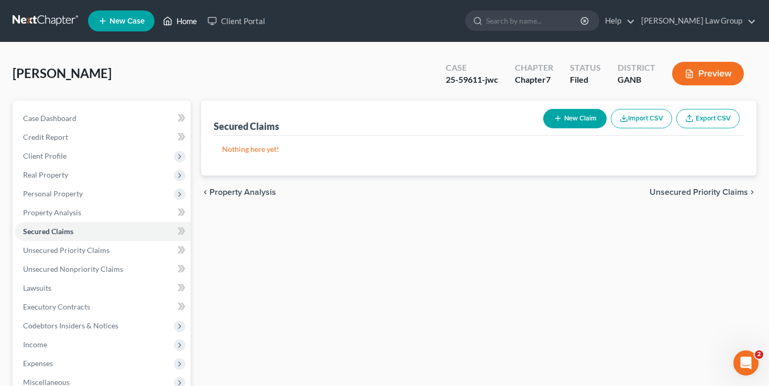
click at [188, 24] on link "Home" at bounding box center [180, 21] width 45 height 19
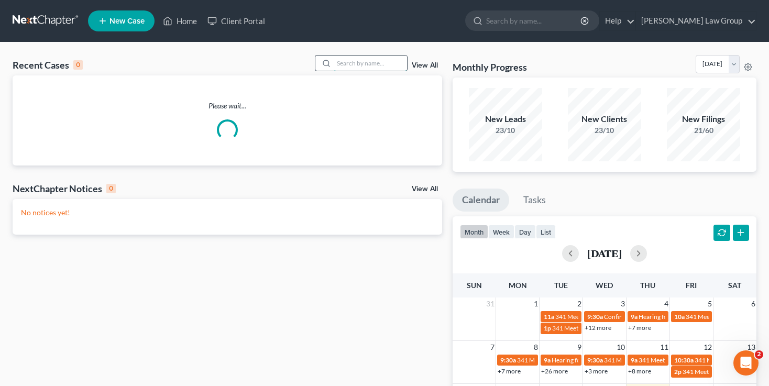
click at [382, 65] on input "search" at bounding box center [370, 63] width 73 height 15
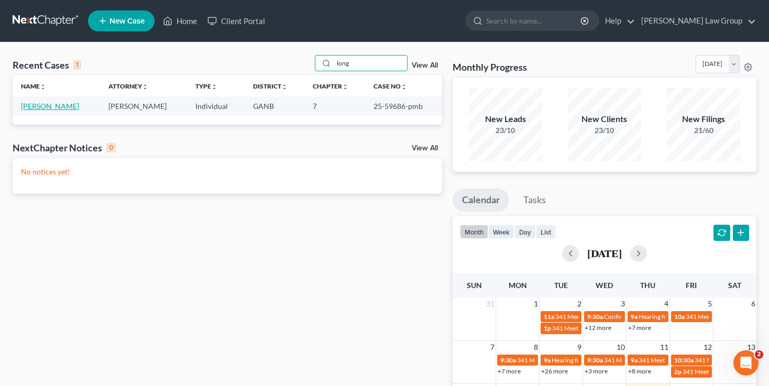
type input "long"
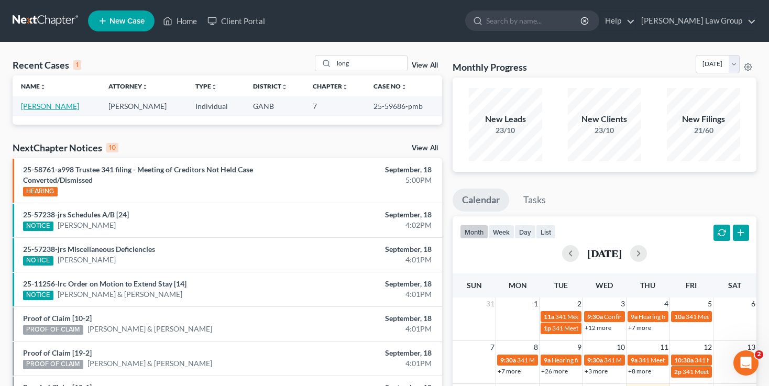
click at [50, 107] on link "[PERSON_NAME]" at bounding box center [50, 106] width 58 height 9
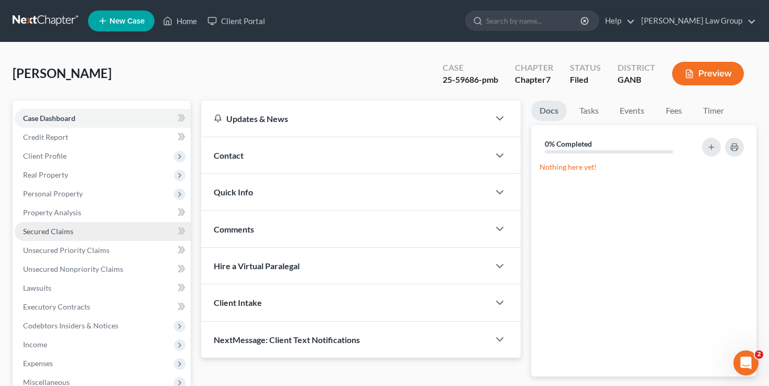
click at [72, 226] on link "Secured Claims" at bounding box center [103, 231] width 176 height 19
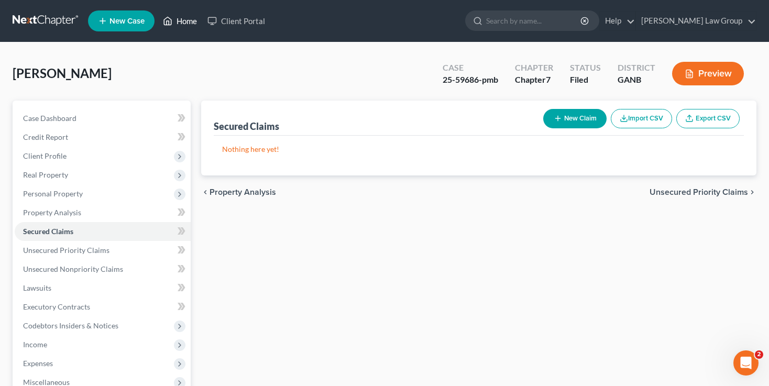
click at [193, 22] on link "Home" at bounding box center [180, 21] width 45 height 19
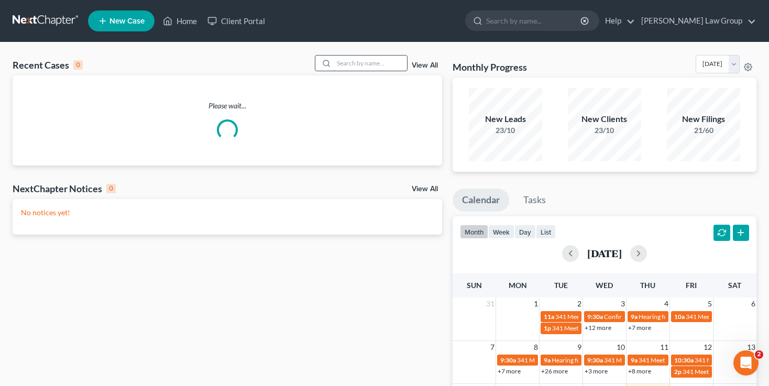
click at [362, 64] on input "search" at bounding box center [370, 63] width 73 height 15
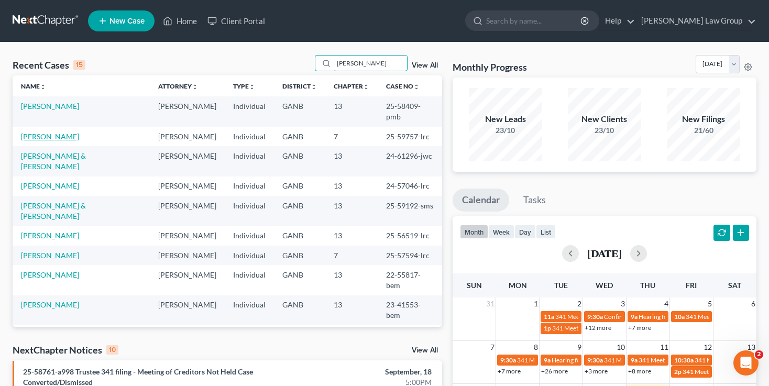
type input "[PERSON_NAME]"
click at [41, 132] on link "[PERSON_NAME]" at bounding box center [50, 136] width 58 height 9
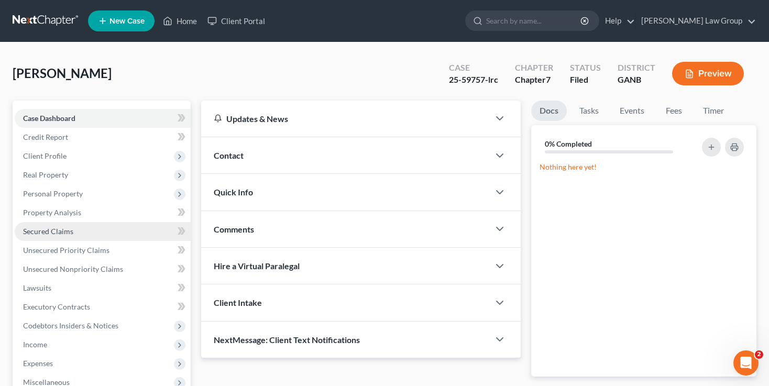
click at [63, 238] on link "Secured Claims" at bounding box center [103, 231] width 176 height 19
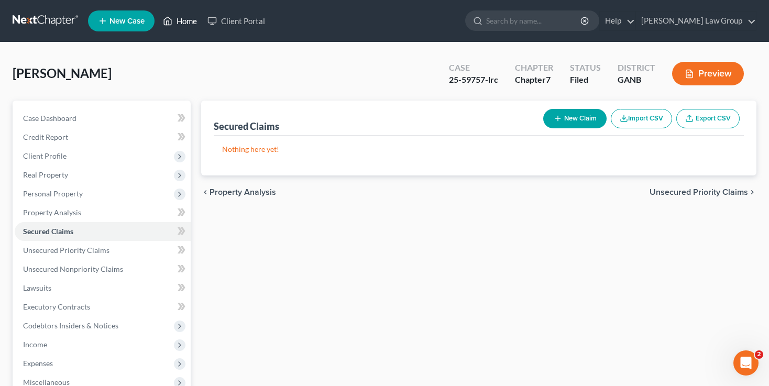
click at [181, 25] on link "Home" at bounding box center [180, 21] width 45 height 19
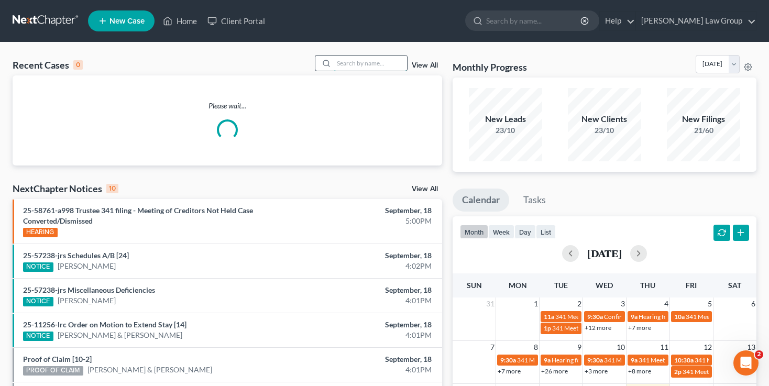
click at [378, 59] on input "search" at bounding box center [370, 63] width 73 height 15
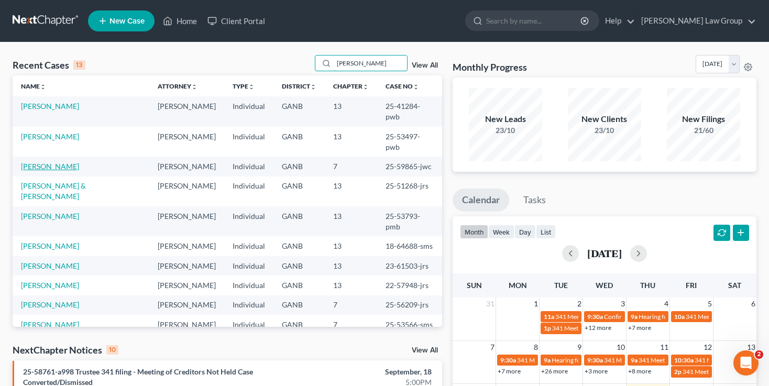
type input "[PERSON_NAME]"
click at [36, 162] on link "[PERSON_NAME]" at bounding box center [50, 166] width 58 height 9
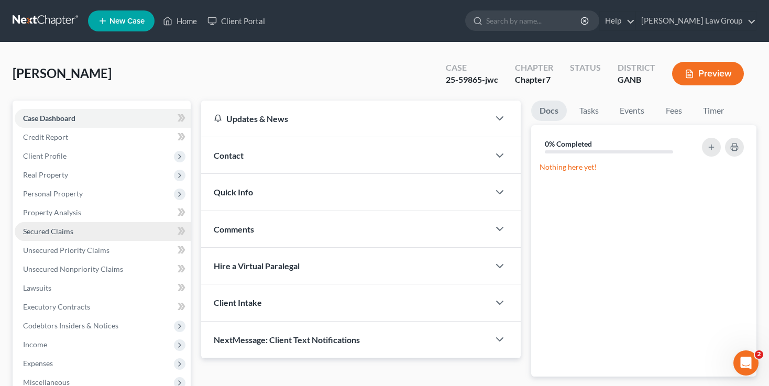
click at [56, 233] on span "Secured Claims" at bounding box center [48, 231] width 50 height 9
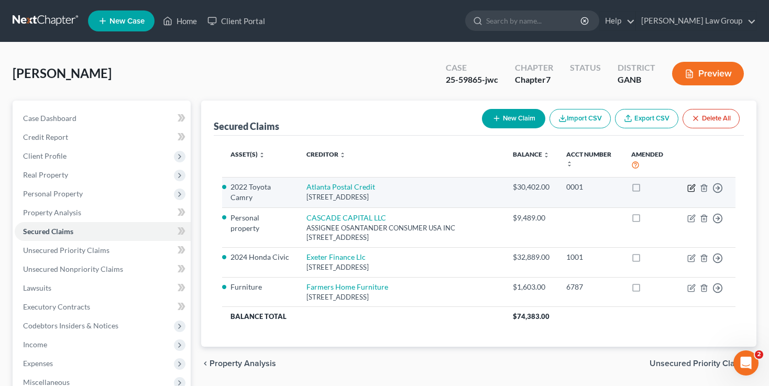
click at [692, 185] on icon "button" at bounding box center [692, 186] width 5 height 5
select select "10"
select select "2"
select select "0"
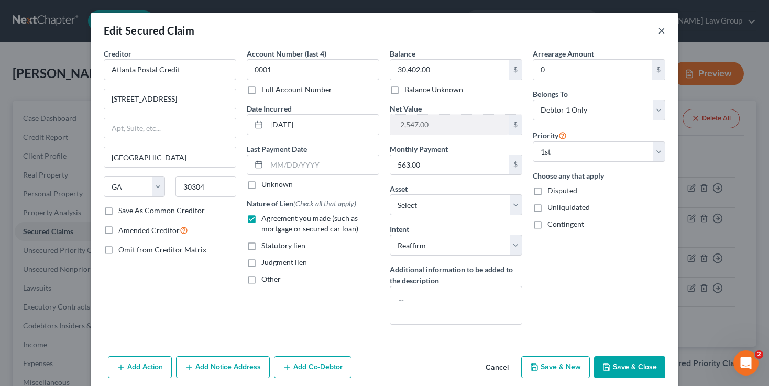
click at [661, 29] on button "×" at bounding box center [661, 30] width 7 height 13
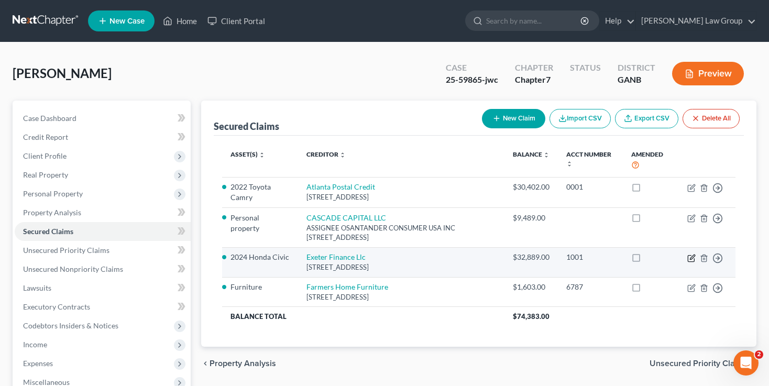
click at [691, 259] on icon "button" at bounding box center [691, 258] width 8 height 8
select select "45"
select select "4"
select select "0"
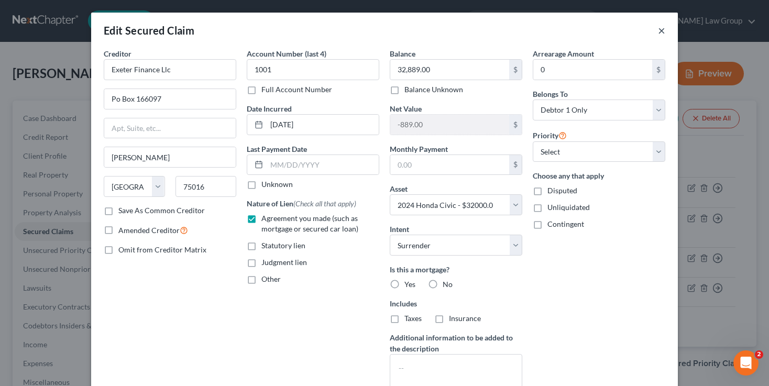
click at [663, 31] on button "×" at bounding box center [661, 30] width 7 height 13
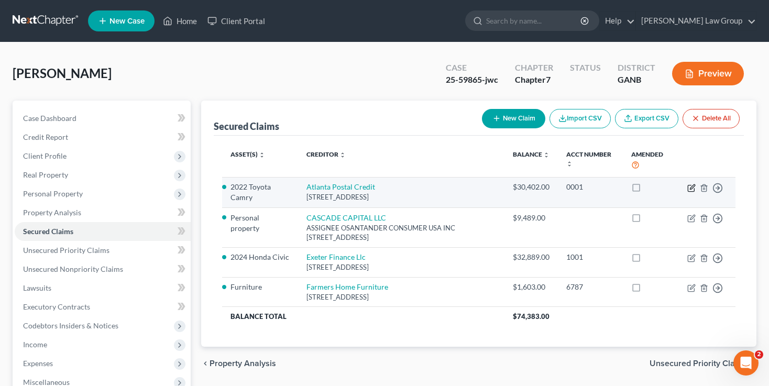
click at [690, 190] on icon "button" at bounding box center [691, 188] width 8 height 8
select select "10"
select select "3"
select select "2"
select select "0"
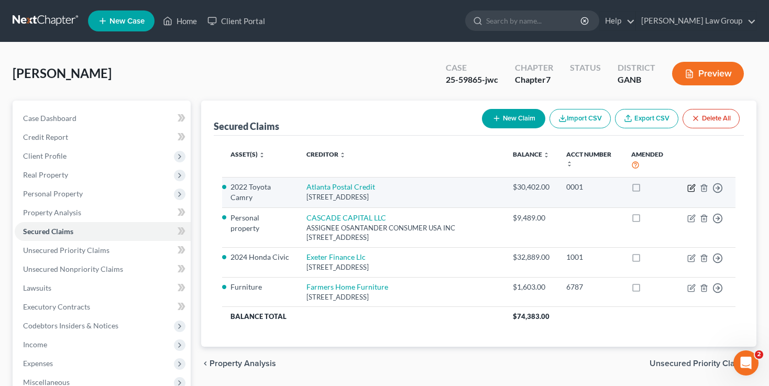
select select "0"
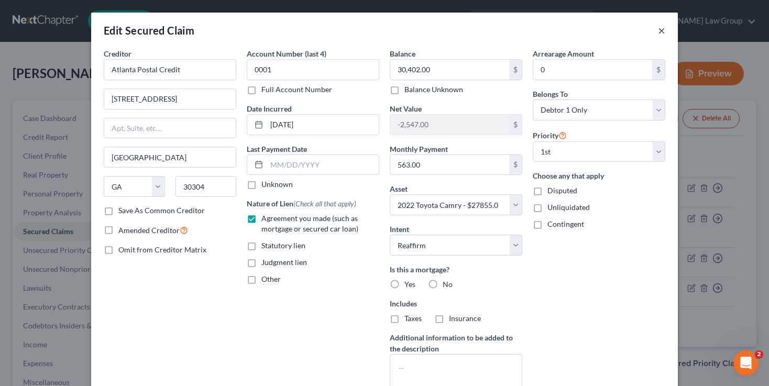
click at [658, 35] on button "×" at bounding box center [661, 30] width 7 height 13
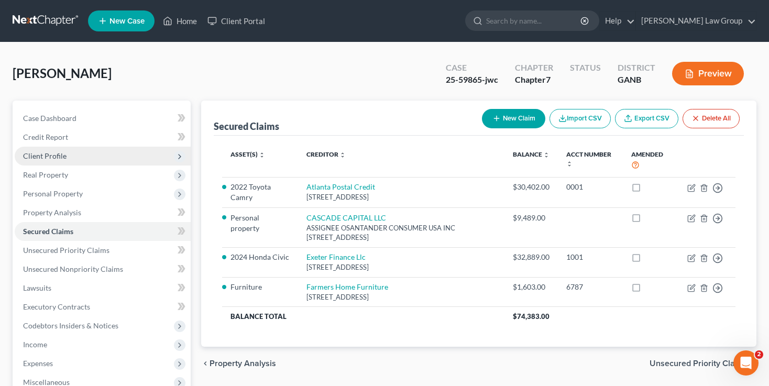
click at [68, 153] on span "Client Profile" at bounding box center [103, 156] width 176 height 19
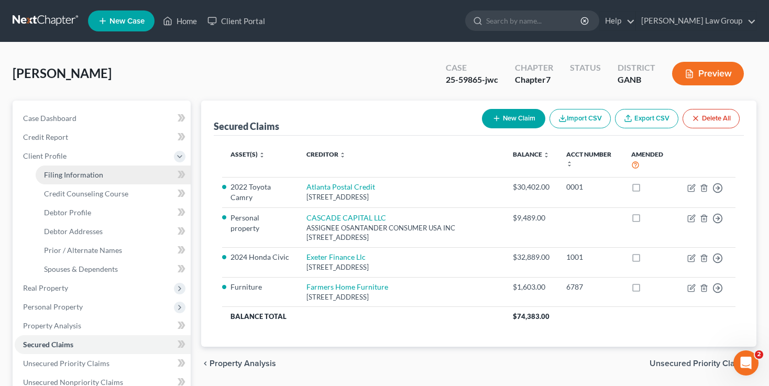
click at [75, 174] on span "Filing Information" at bounding box center [73, 174] width 59 height 9
select select "1"
select select "0"
select select "19"
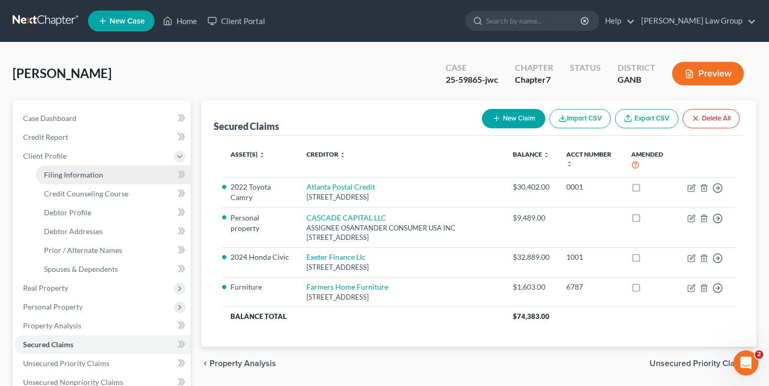
select select "0"
select select "10"
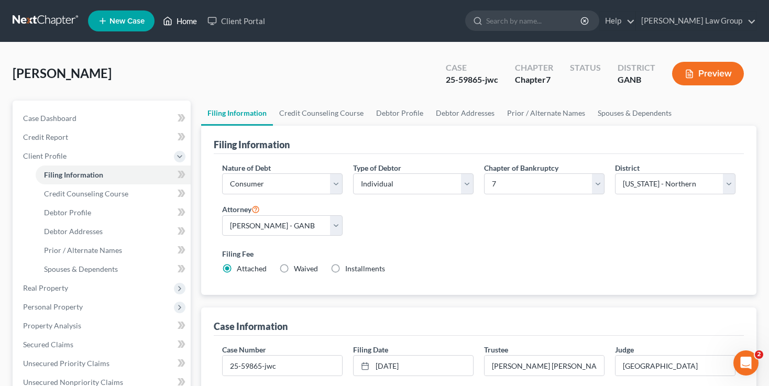
click at [182, 29] on link "Home" at bounding box center [180, 21] width 45 height 19
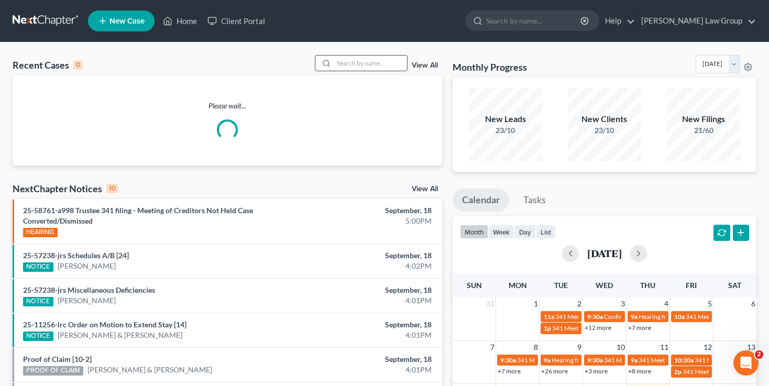
click at [342, 62] on input "search" at bounding box center [370, 63] width 73 height 15
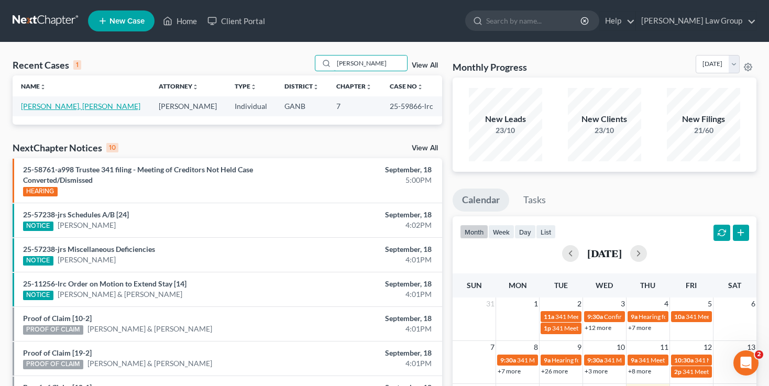
type input "[PERSON_NAME]"
click at [39, 107] on link "[PERSON_NAME], [PERSON_NAME]" at bounding box center [80, 106] width 119 height 9
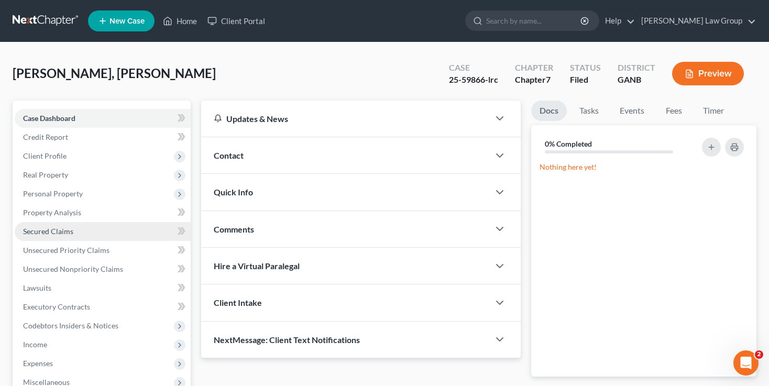
click at [115, 230] on link "Secured Claims" at bounding box center [103, 231] width 176 height 19
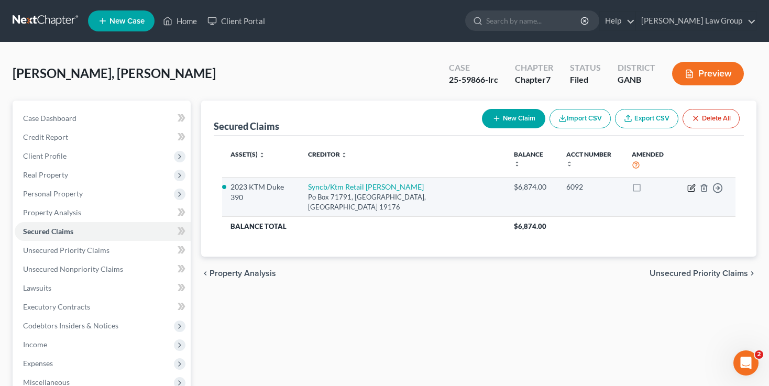
click at [694, 184] on icon "button" at bounding box center [691, 188] width 8 height 8
select select "39"
select select "4"
select select "0"
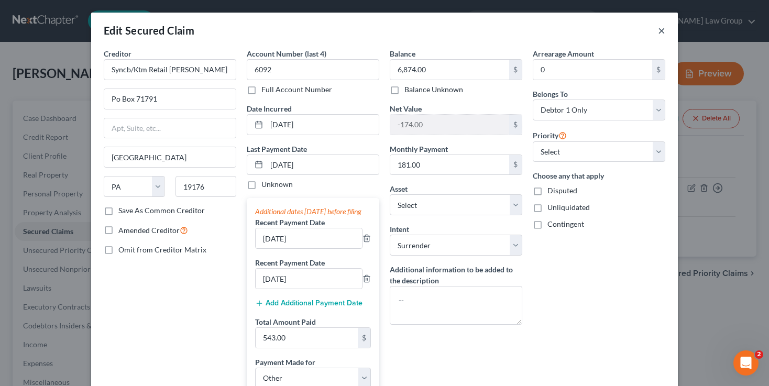
click at [665, 31] on button "×" at bounding box center [661, 30] width 7 height 13
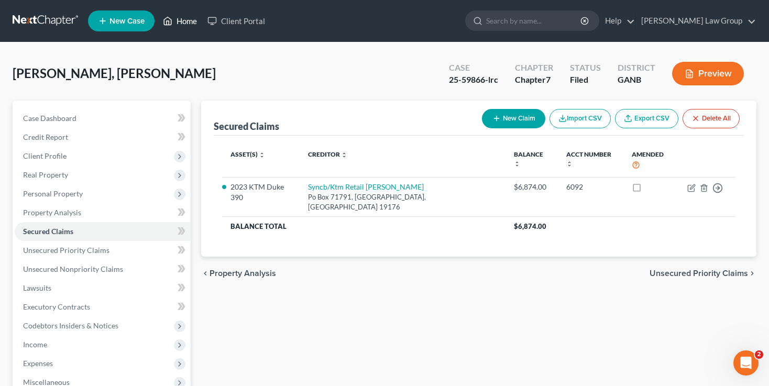
click at [181, 17] on link "Home" at bounding box center [180, 21] width 45 height 19
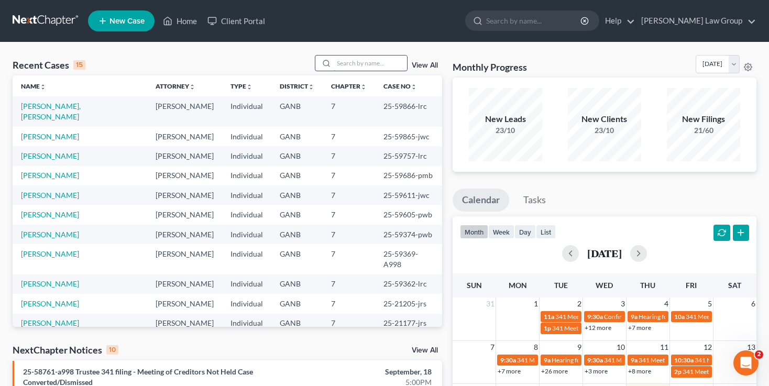
click at [368, 68] on input "search" at bounding box center [370, 63] width 73 height 15
